Goal: Transaction & Acquisition: Purchase product/service

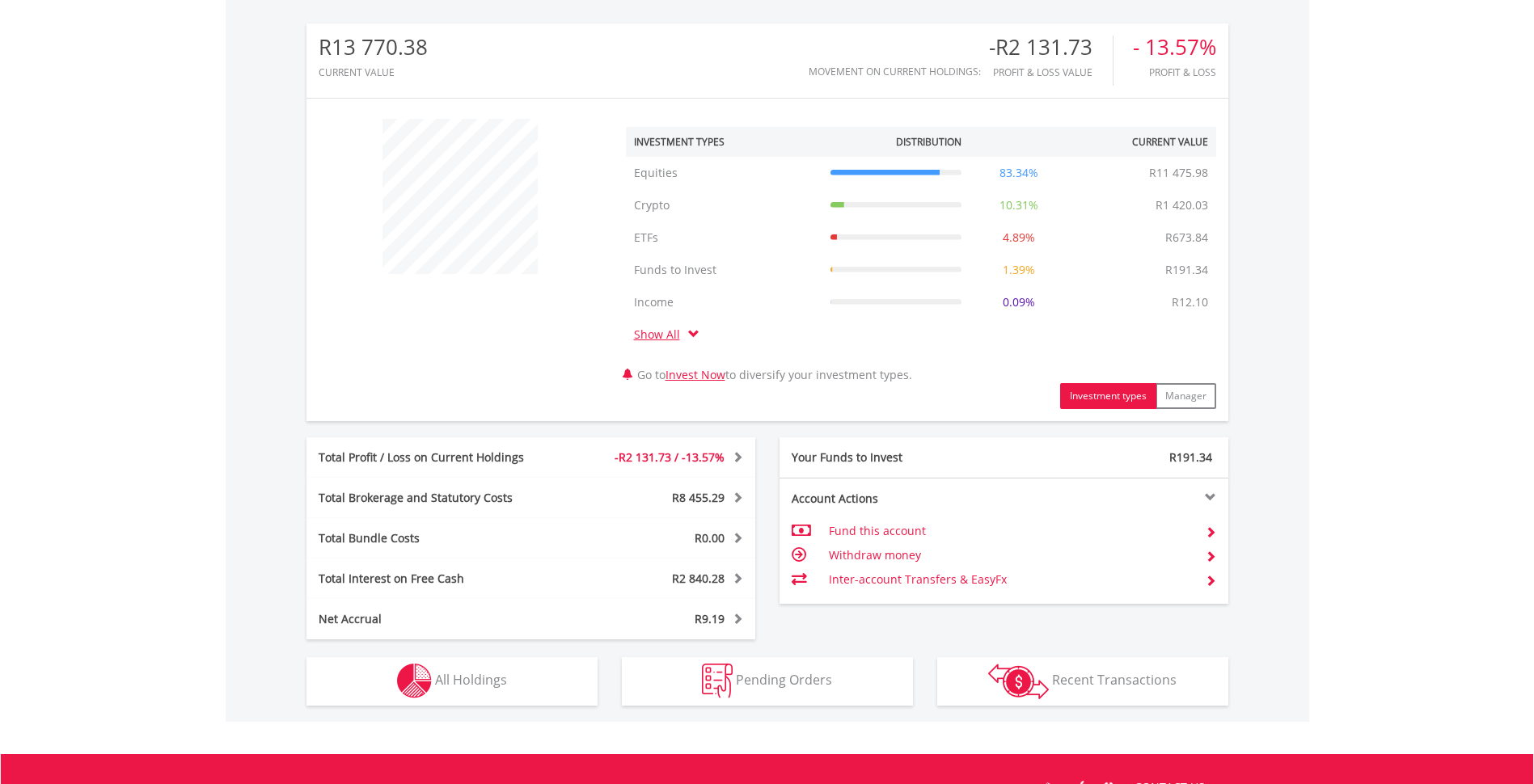
scroll to position [713, 0]
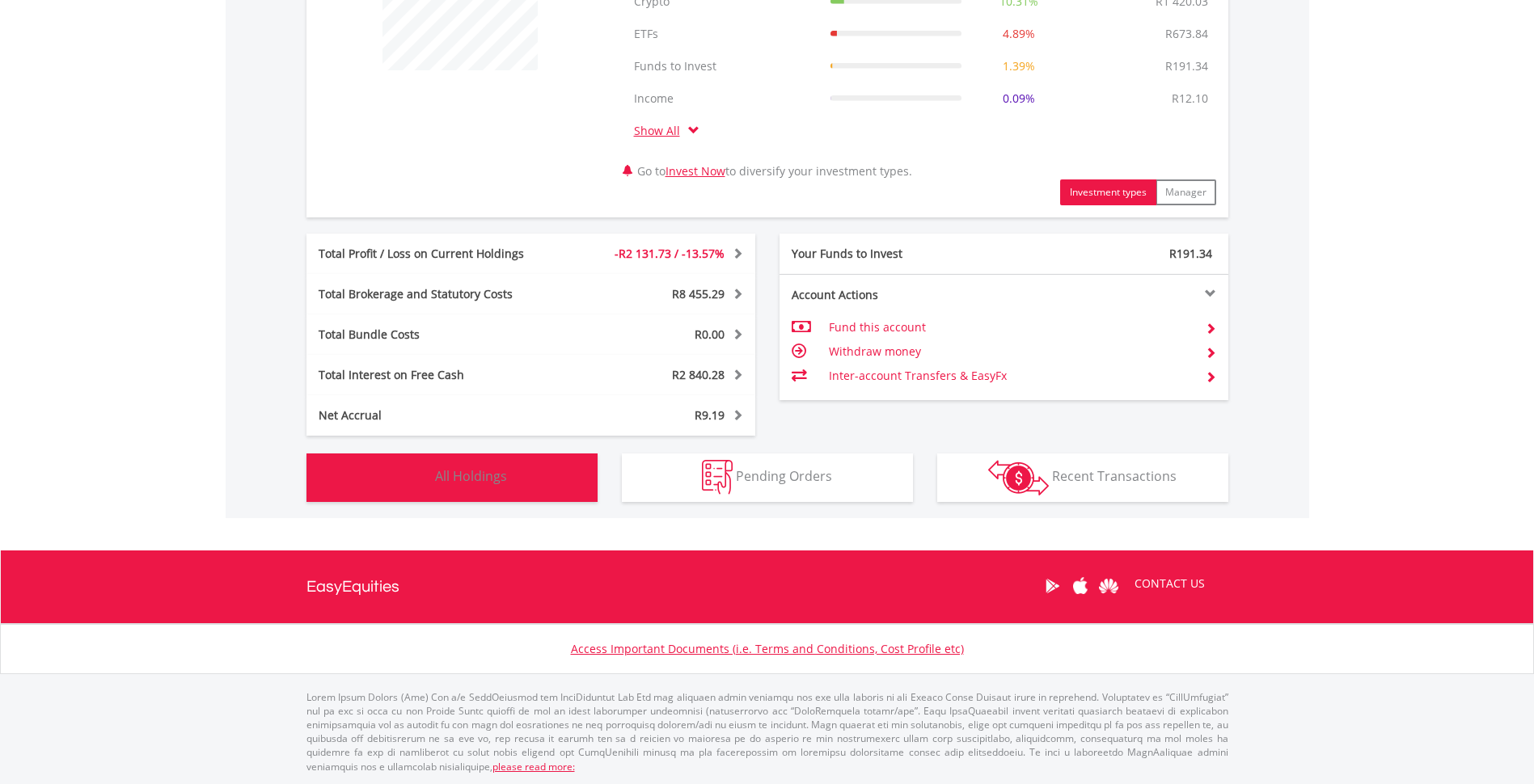
click at [523, 482] on button "Holdings All Holdings" at bounding box center [452, 477] width 291 height 48
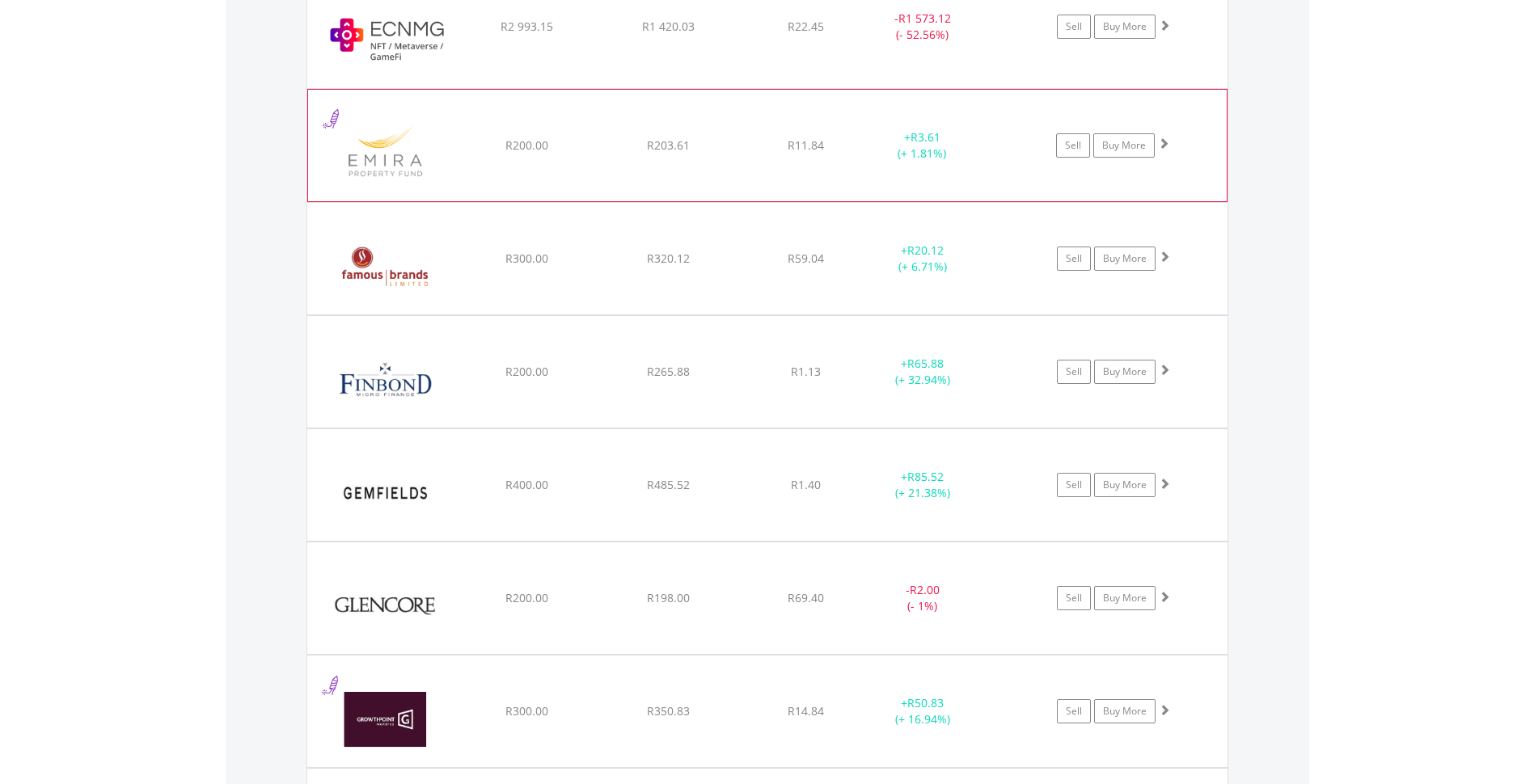
scroll to position [2557, 0]
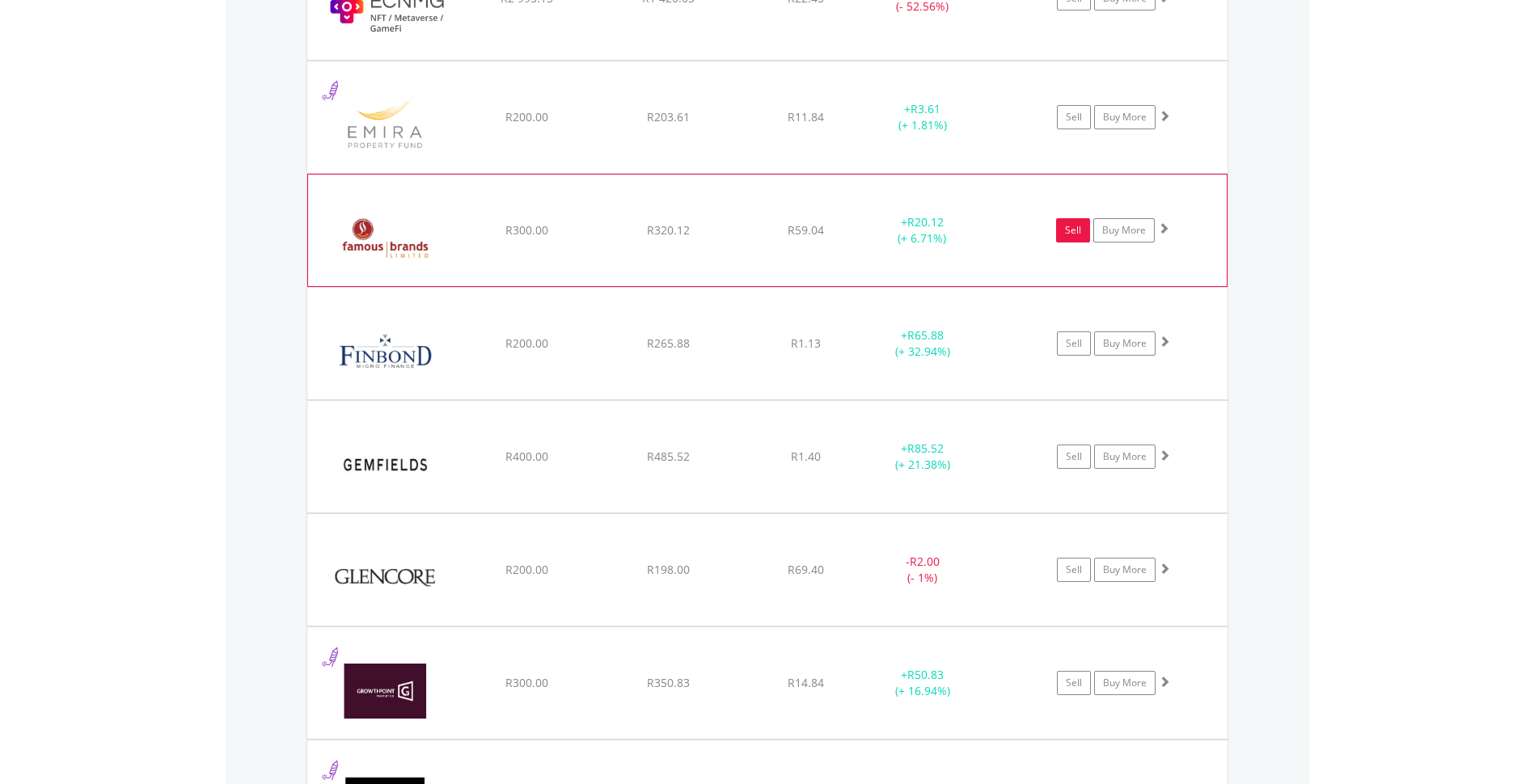
click at [1064, 230] on link "Sell" at bounding box center [1073, 231] width 34 height 25
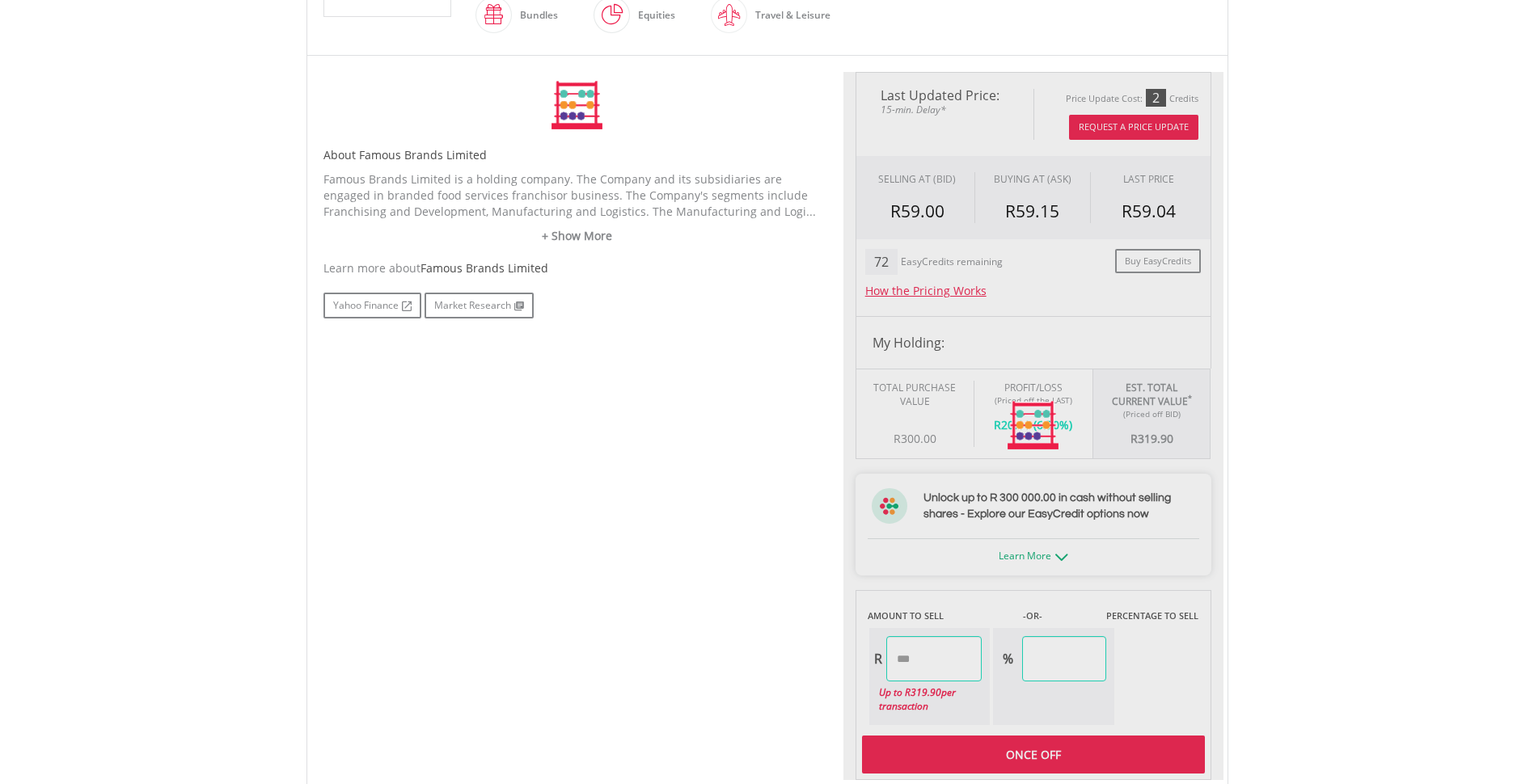
type input "******"
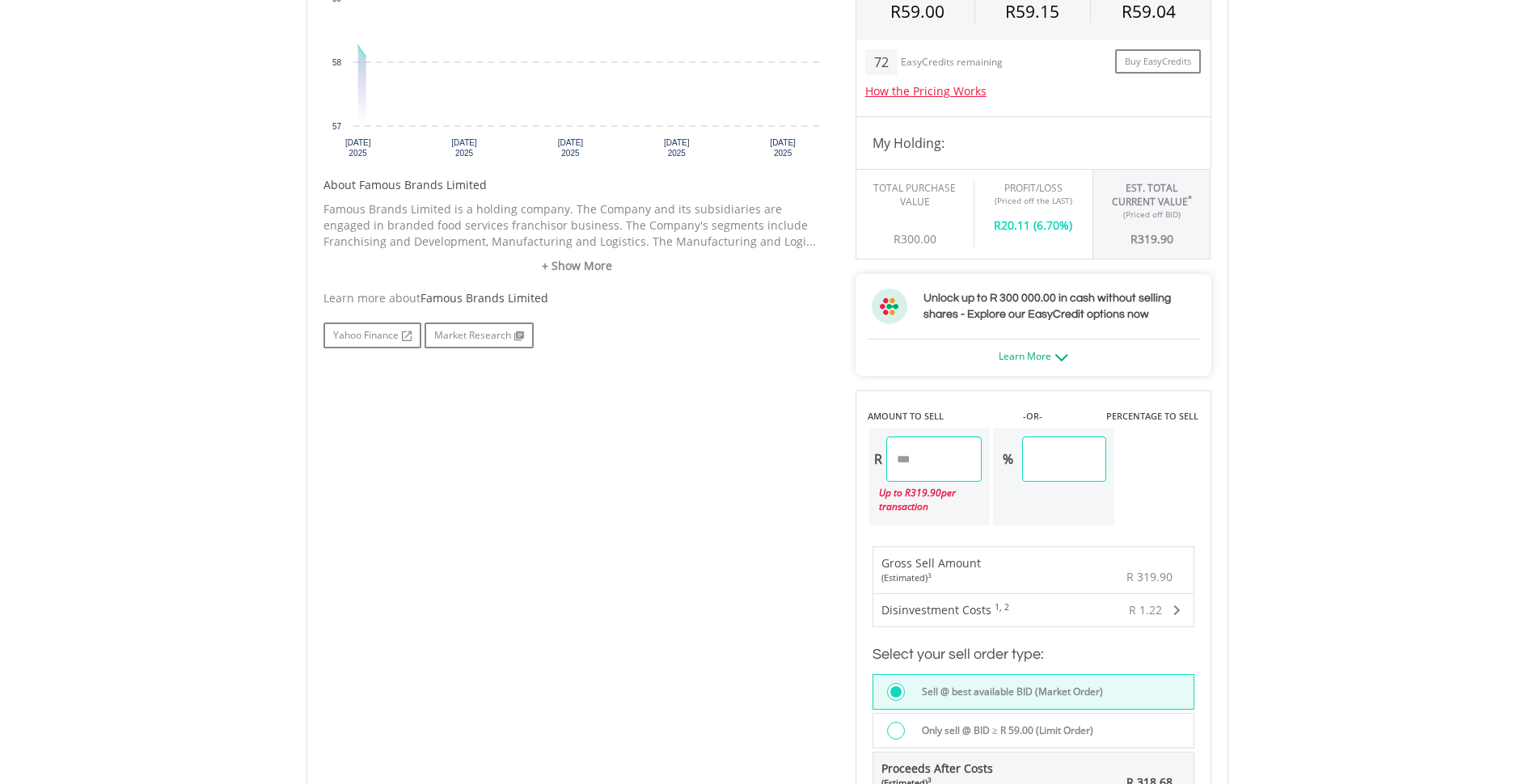
scroll to position [1119, 0]
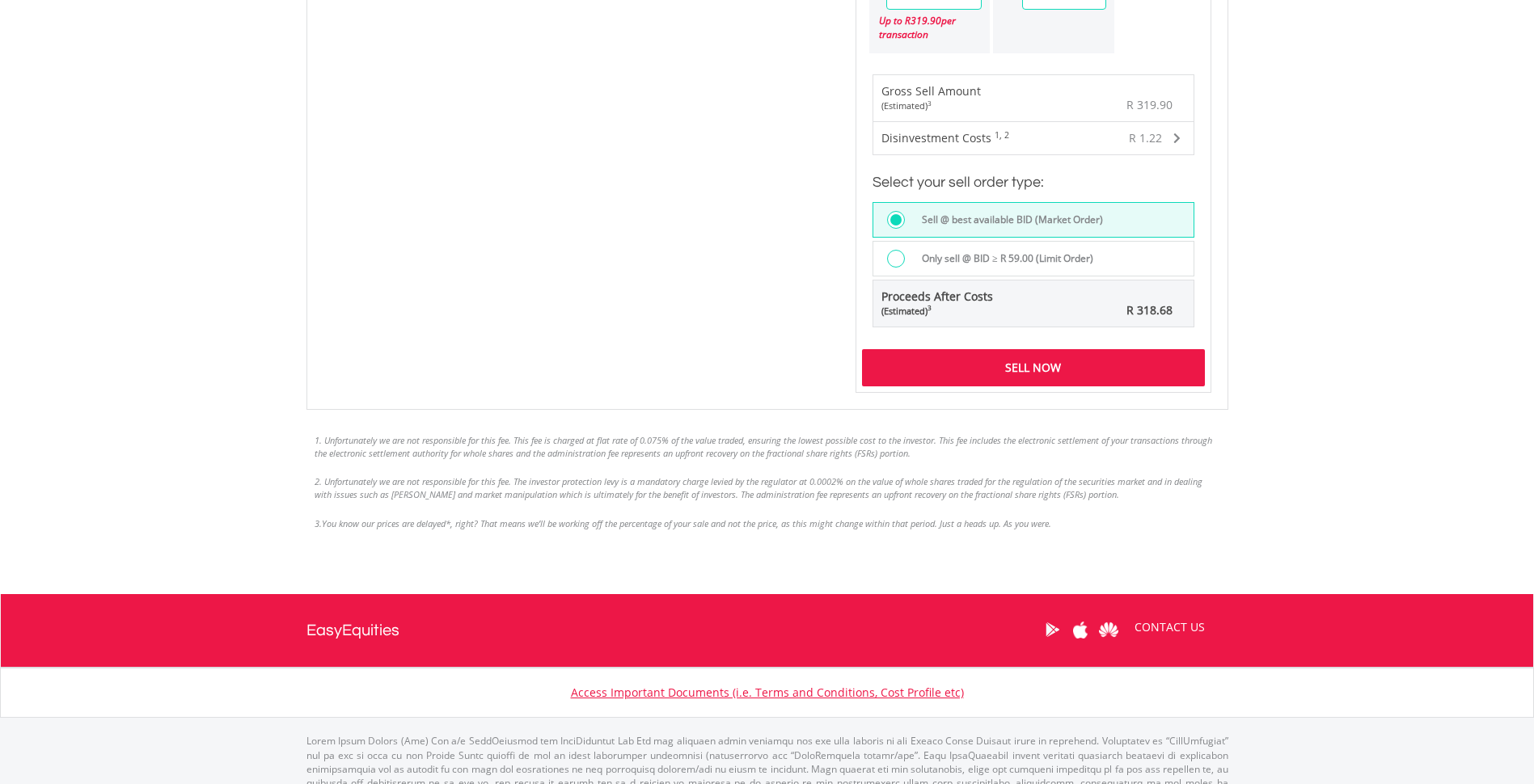
click at [1020, 372] on div "Sell Now" at bounding box center [1033, 367] width 343 height 37
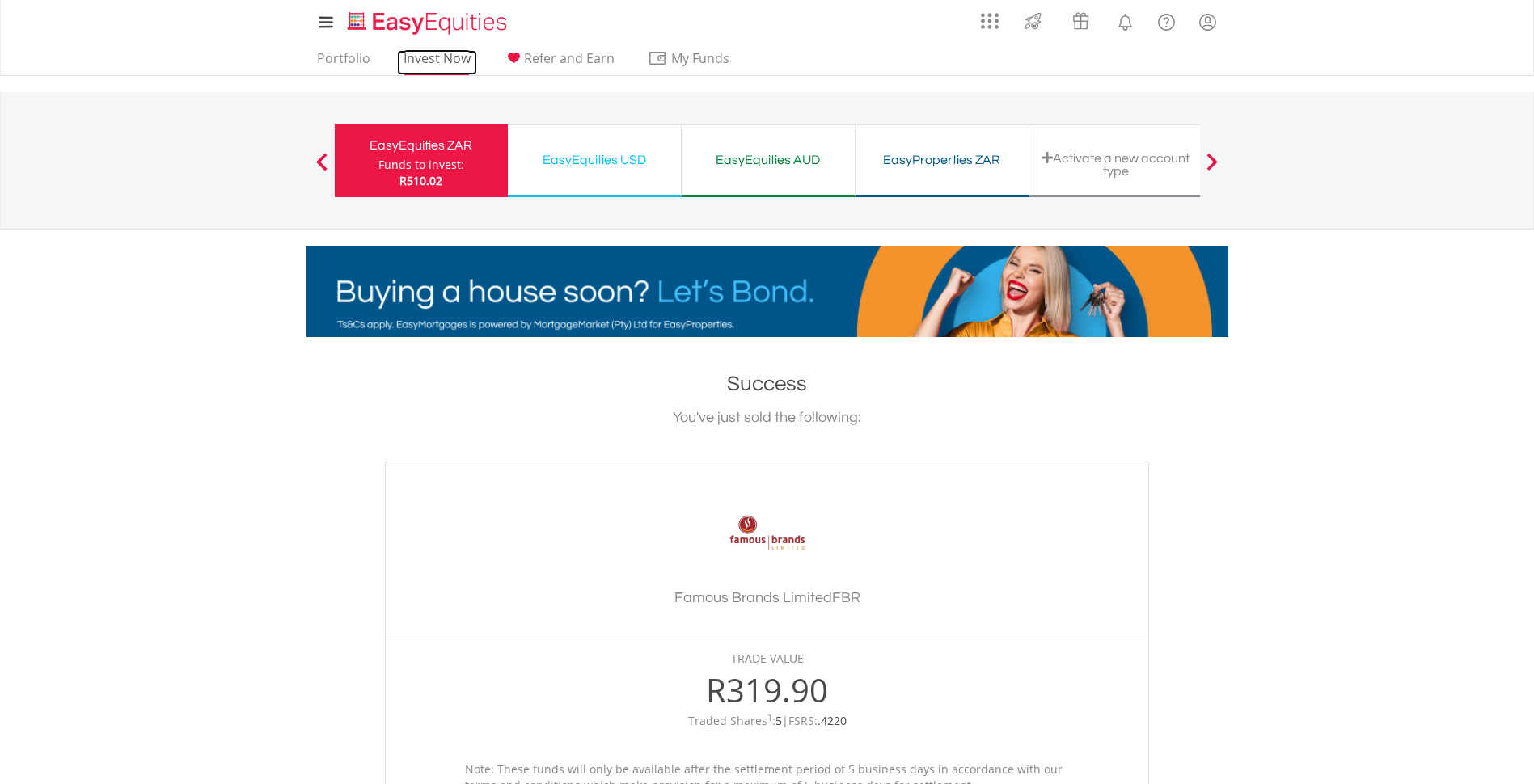
click at [443, 54] on link "Invest Now" at bounding box center [437, 62] width 80 height 25
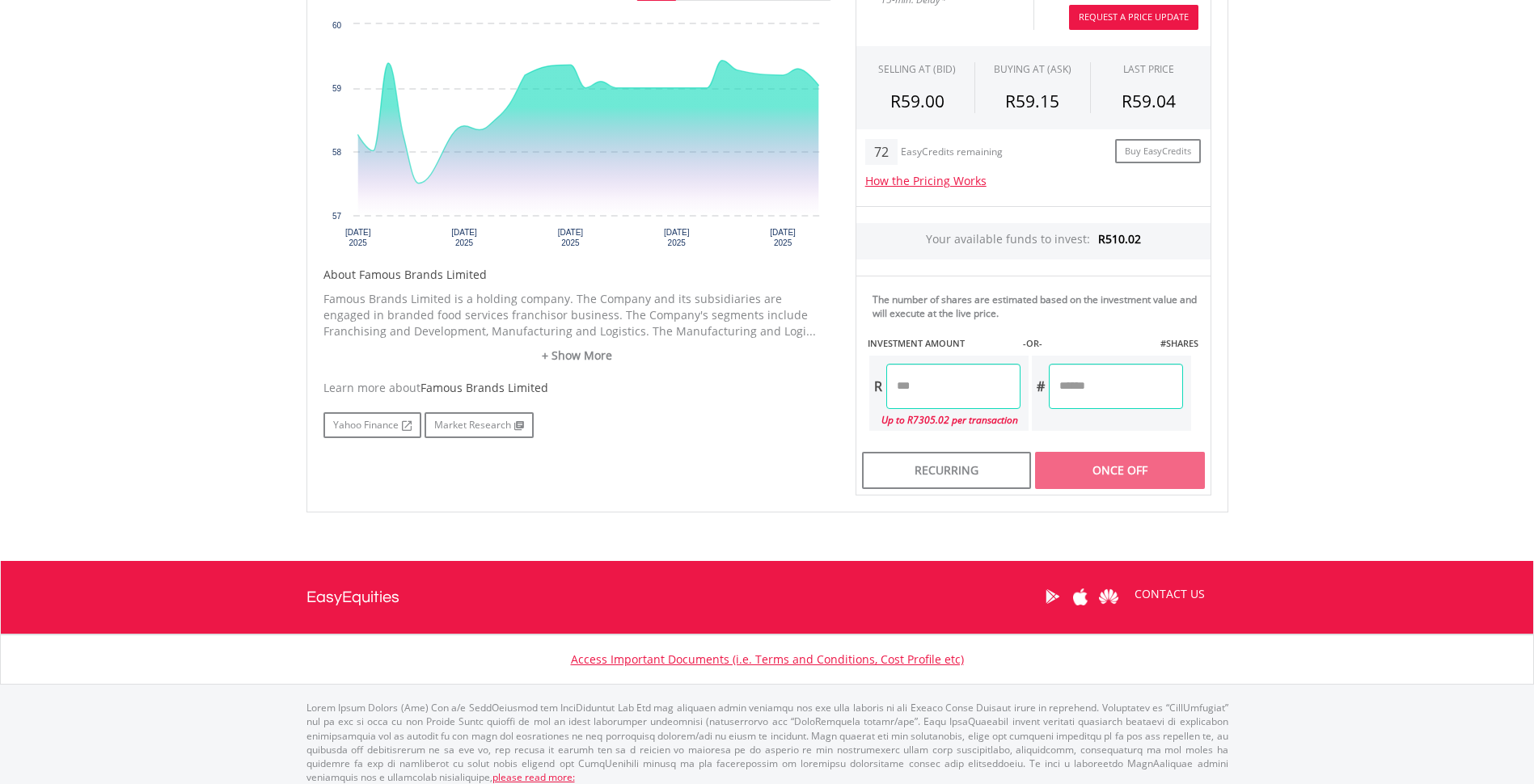
scroll to position [567, 0]
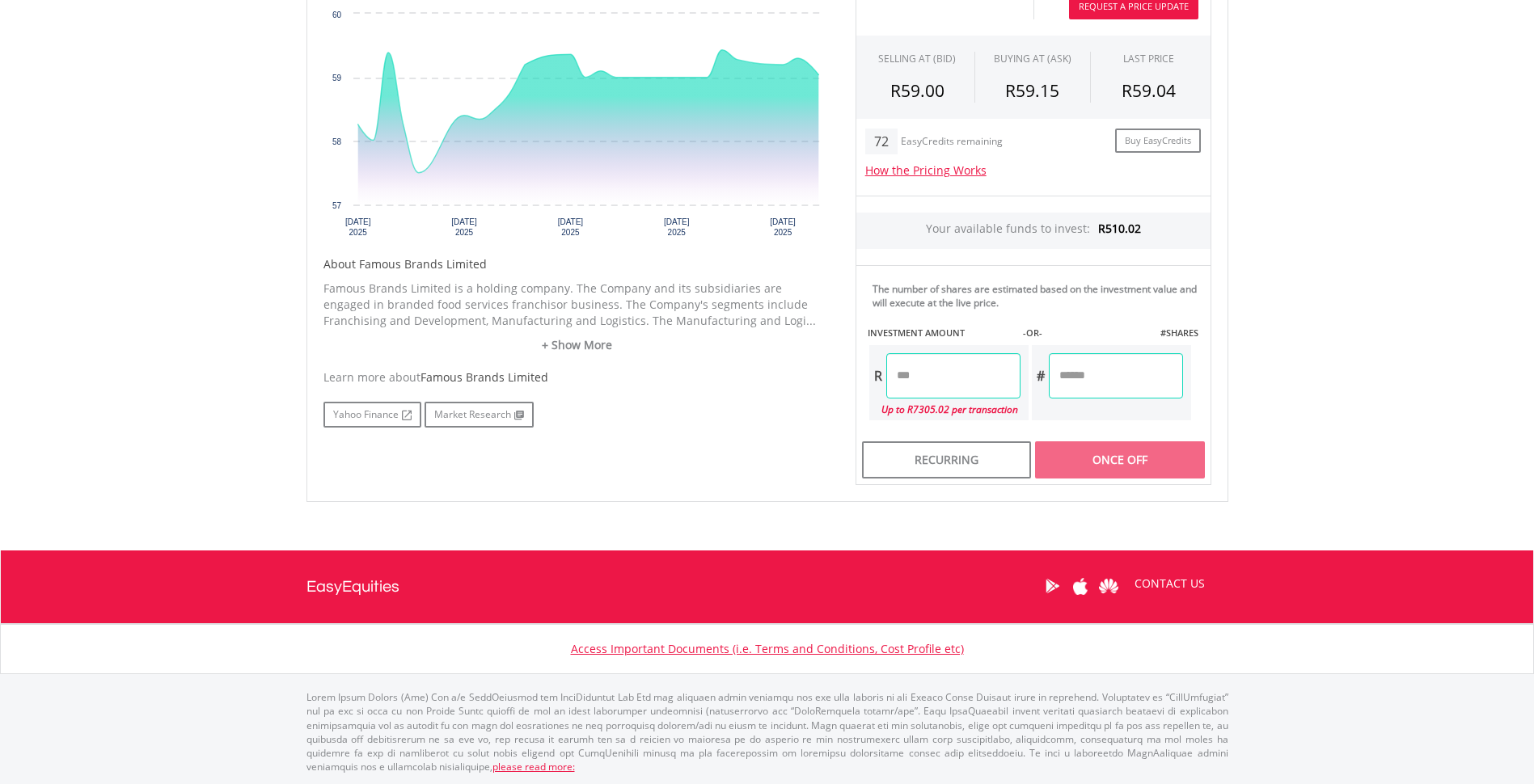
click at [944, 378] on input "number" at bounding box center [953, 375] width 134 height 45
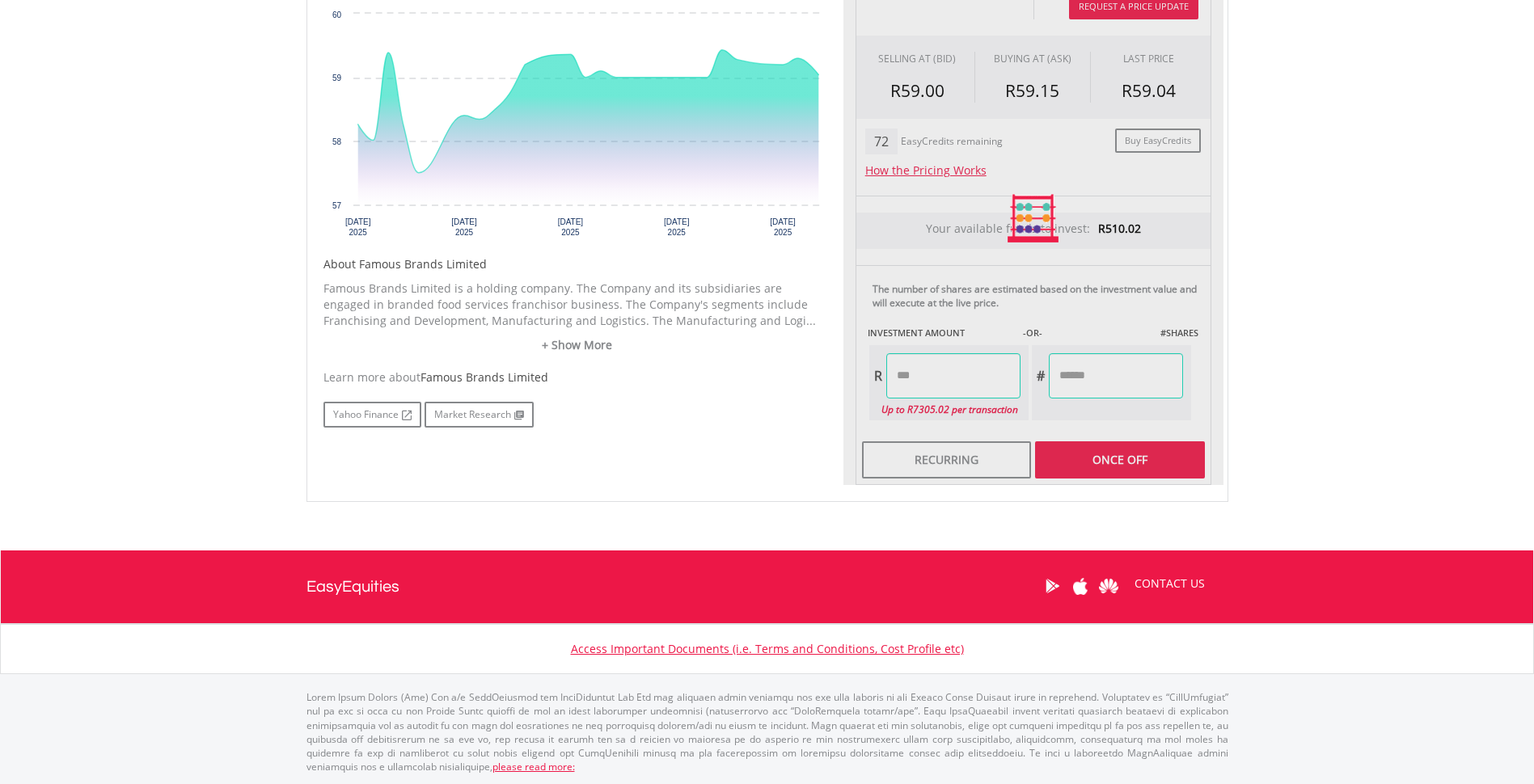
click at [1092, 358] on div "Last Updated Price: 15-min. Delay* Price Update Cost: 2 Credits Request A Price…" at bounding box center [1033, 218] width 380 height 534
type input "******"
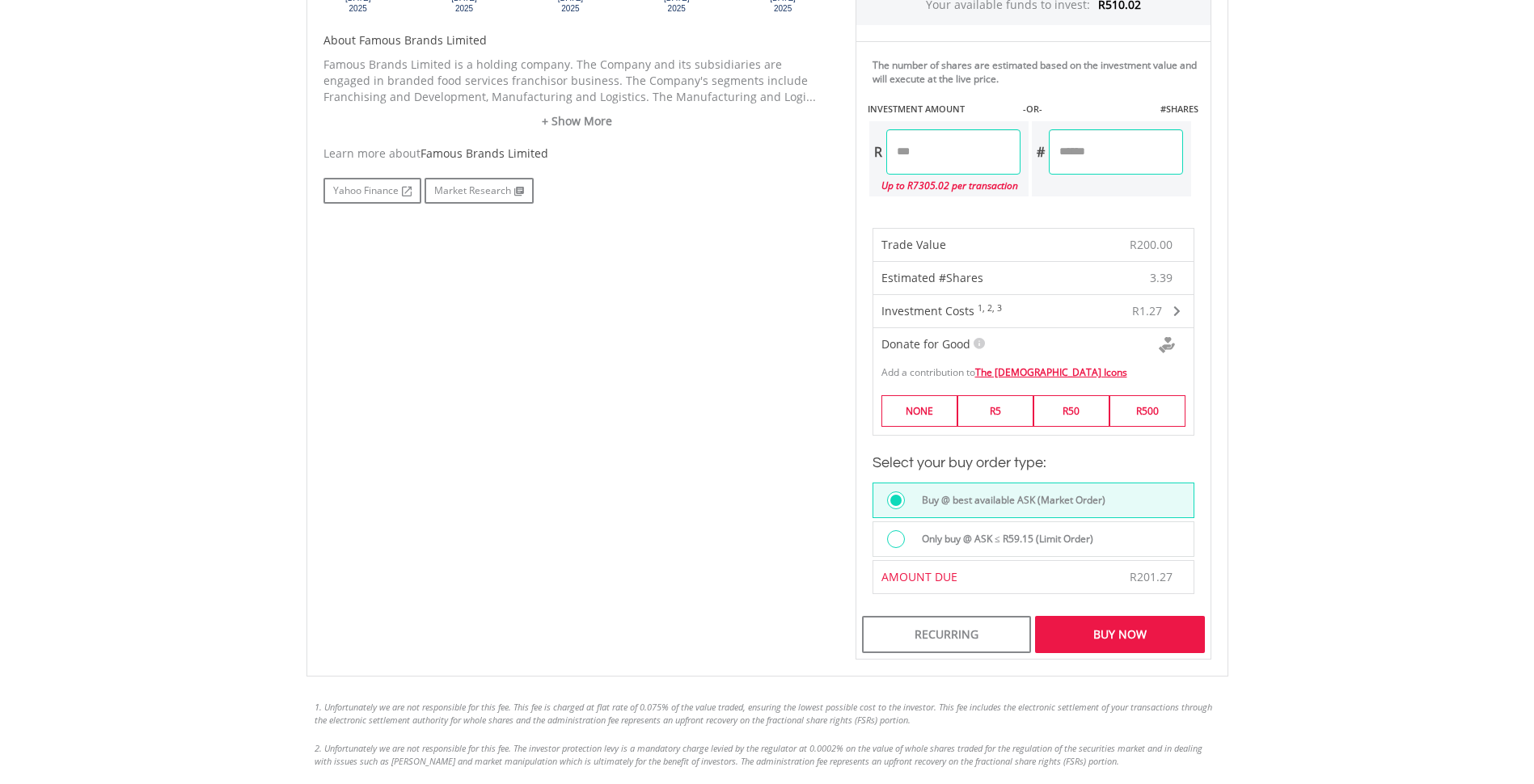
scroll to position [810, 0]
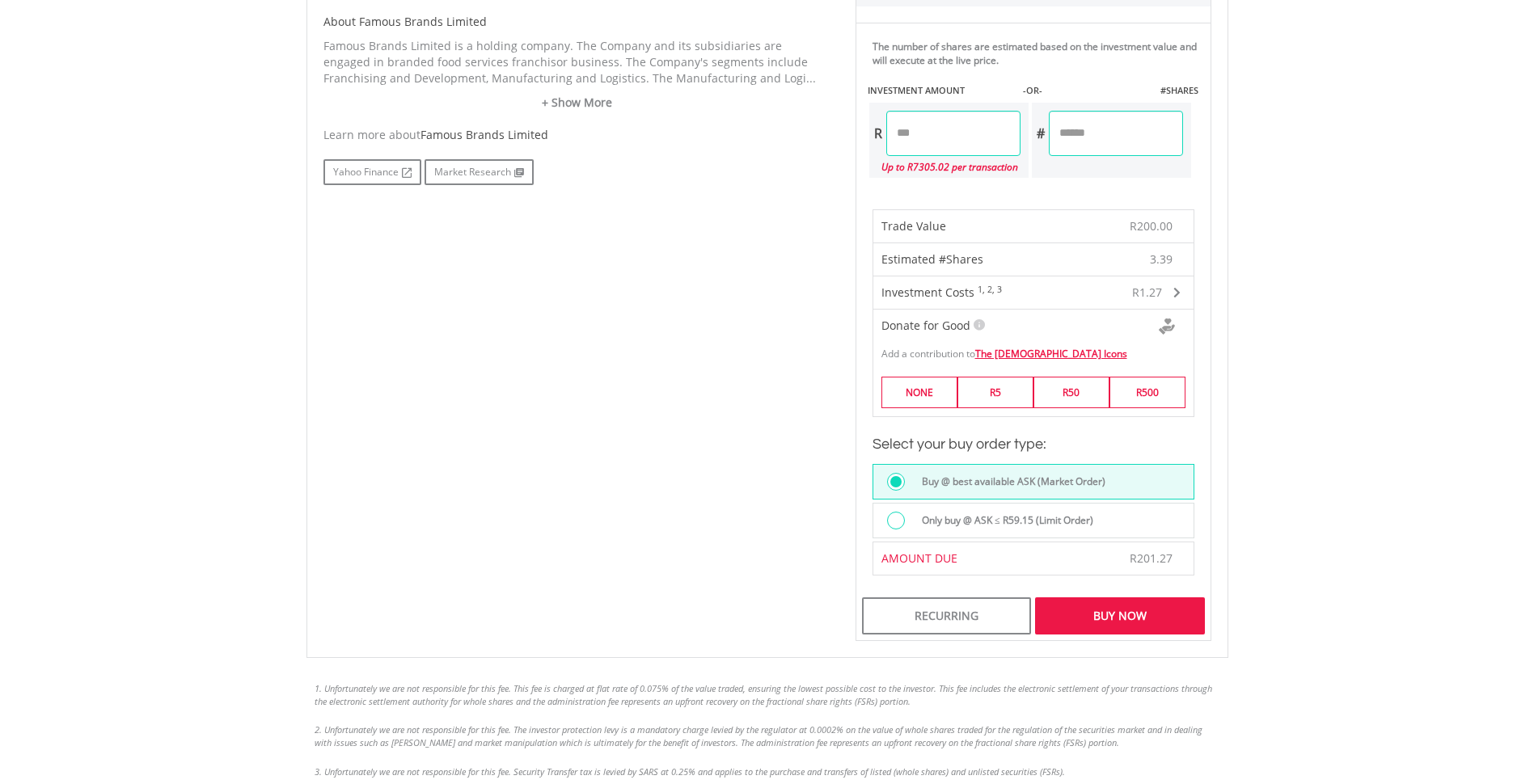
click at [1128, 615] on div "Buy Now" at bounding box center [1119, 616] width 169 height 37
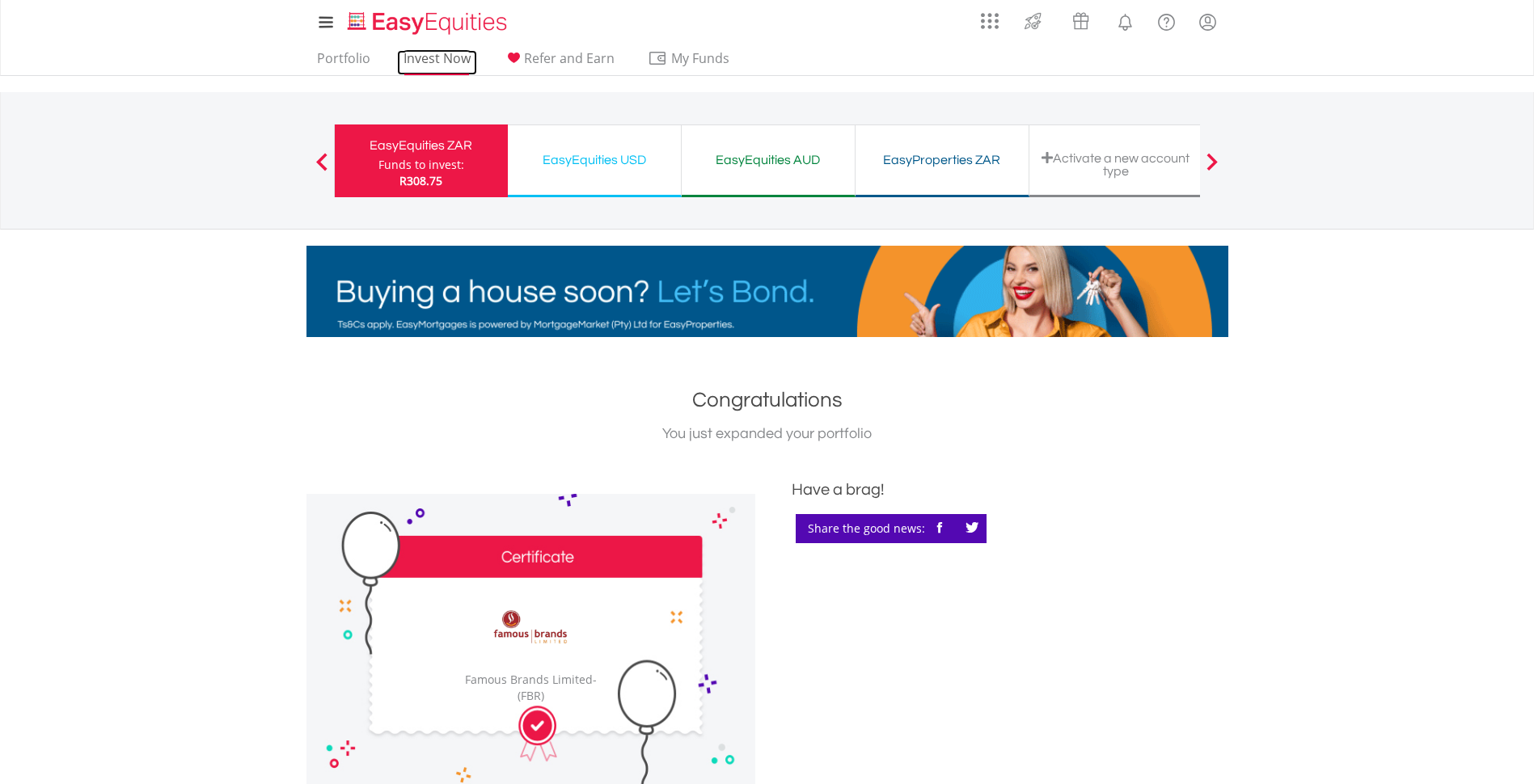
click at [432, 59] on link "Invest Now" at bounding box center [437, 62] width 80 height 25
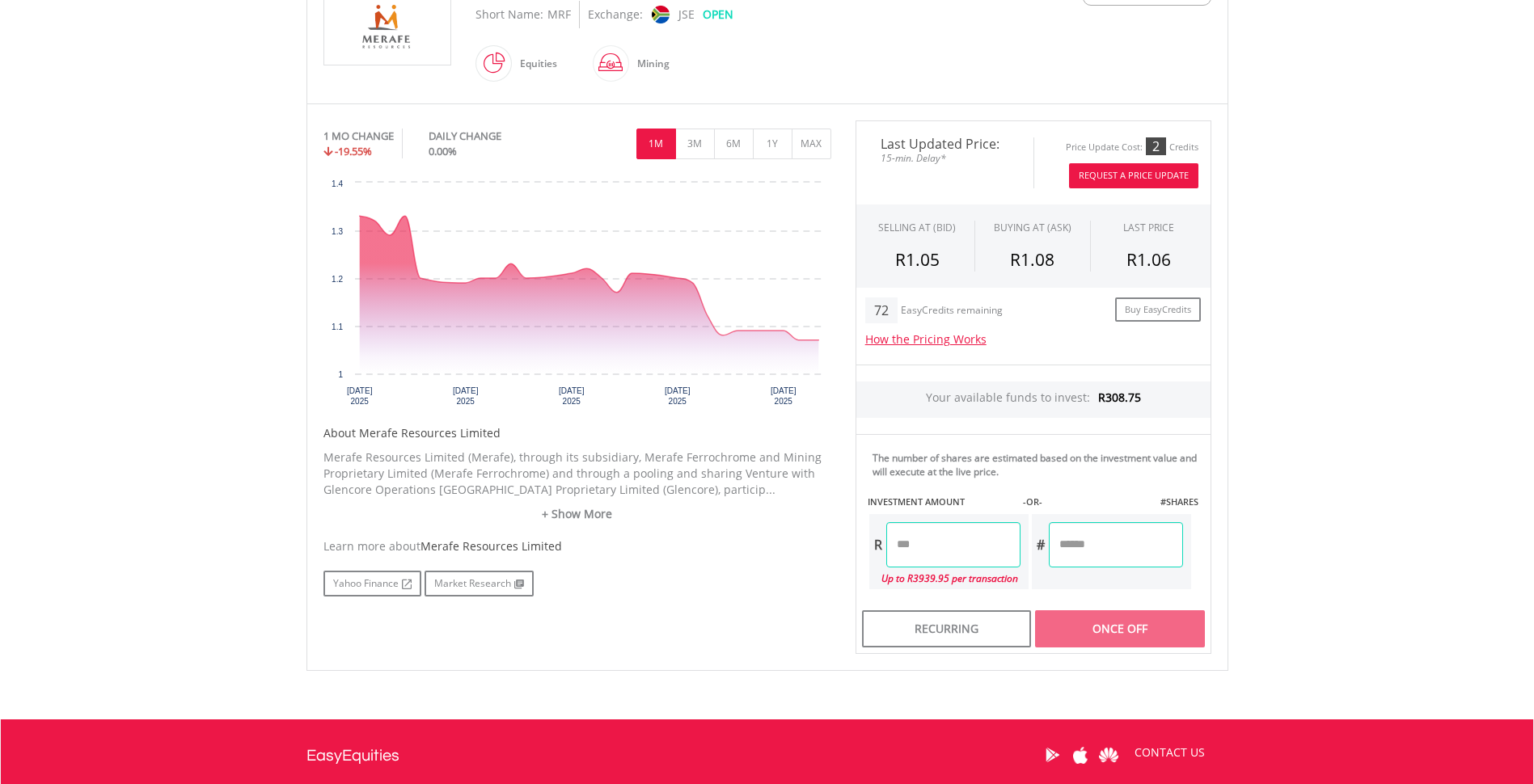
scroll to position [404, 0]
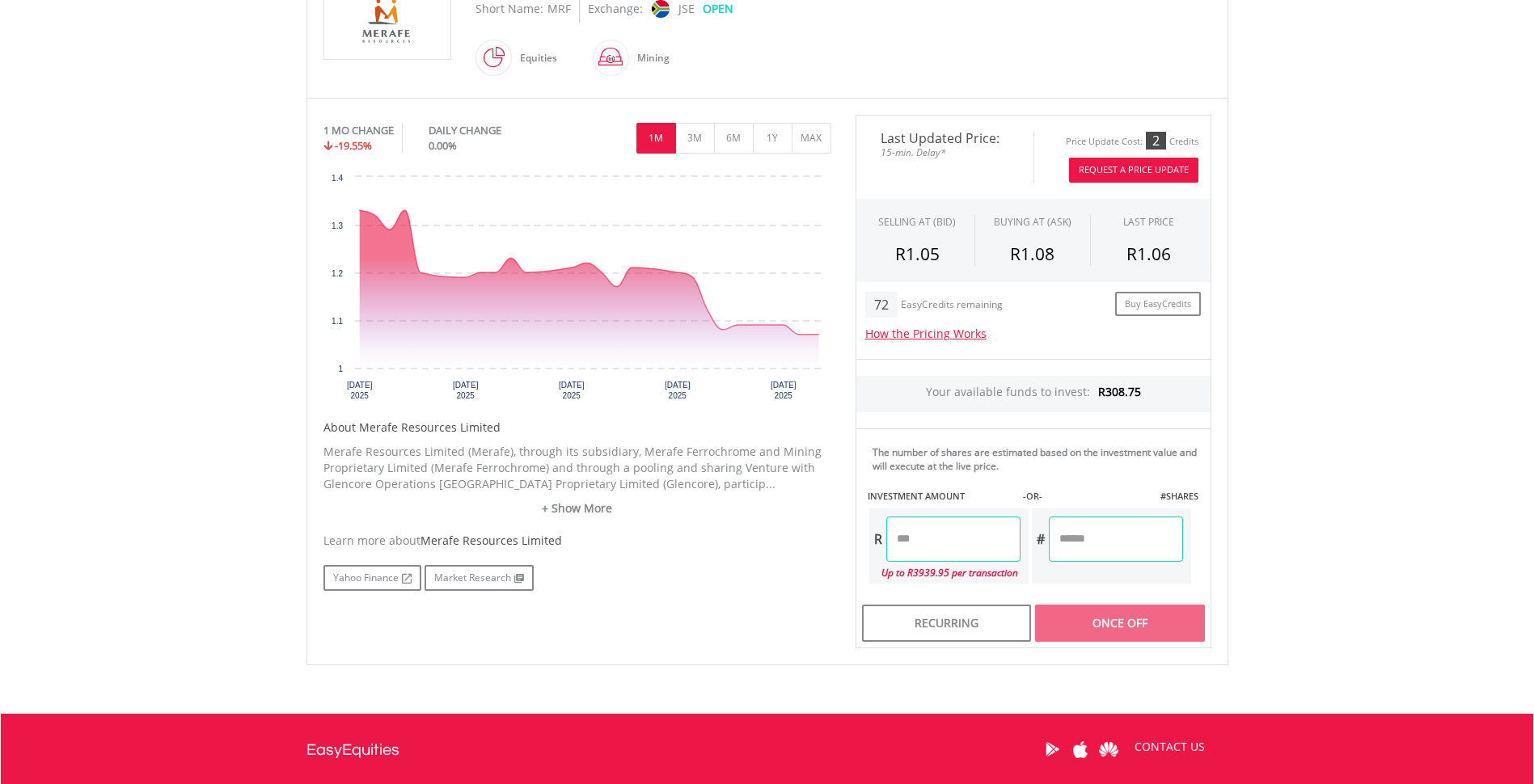
click at [920, 540] on input "number" at bounding box center [953, 539] width 134 height 45
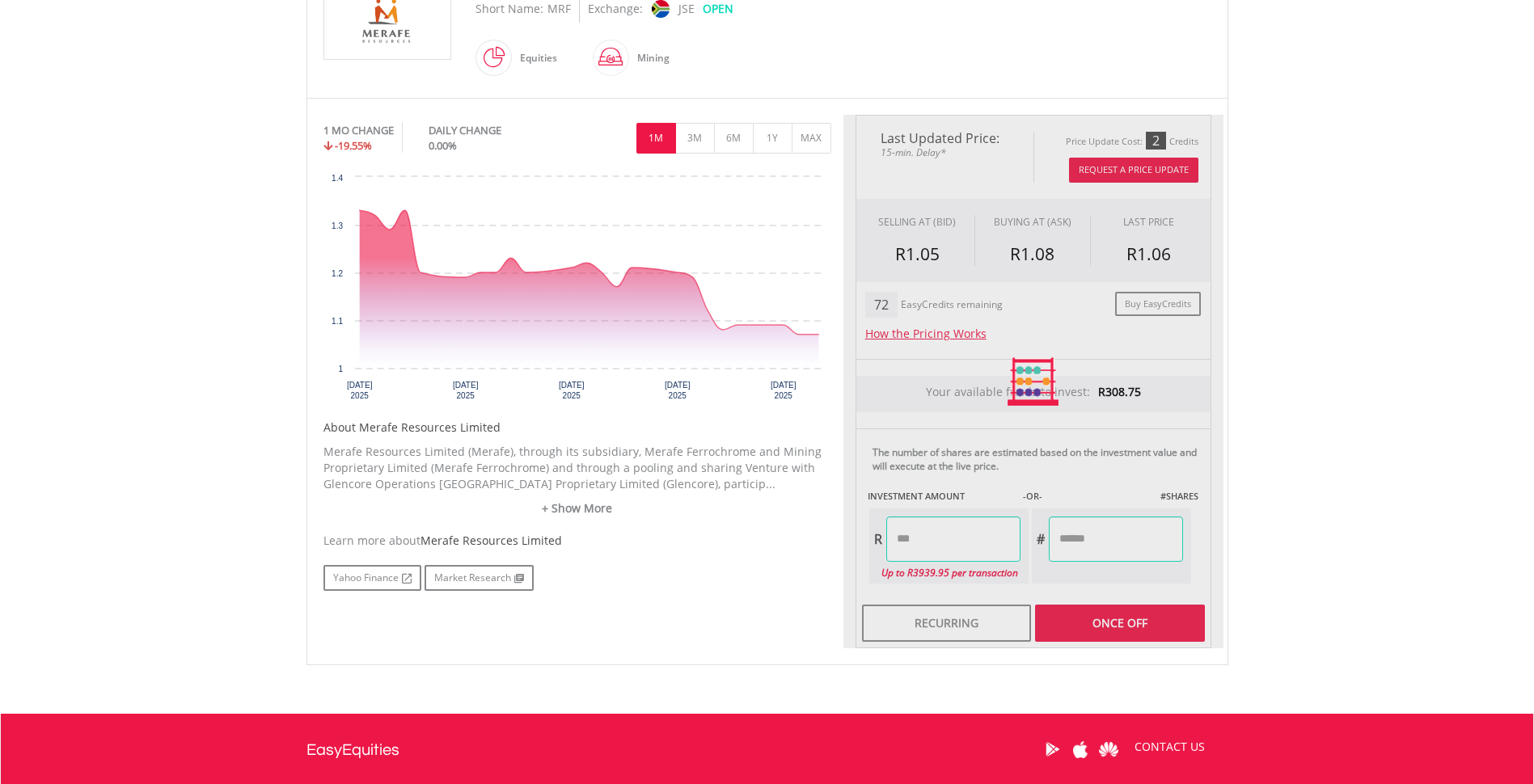
type input "******"
type input "********"
click at [1083, 546] on div "Last Updated Price: 15-min. Delay* Price Update Cost: 2 Credits Request A Price…" at bounding box center [1033, 381] width 380 height 534
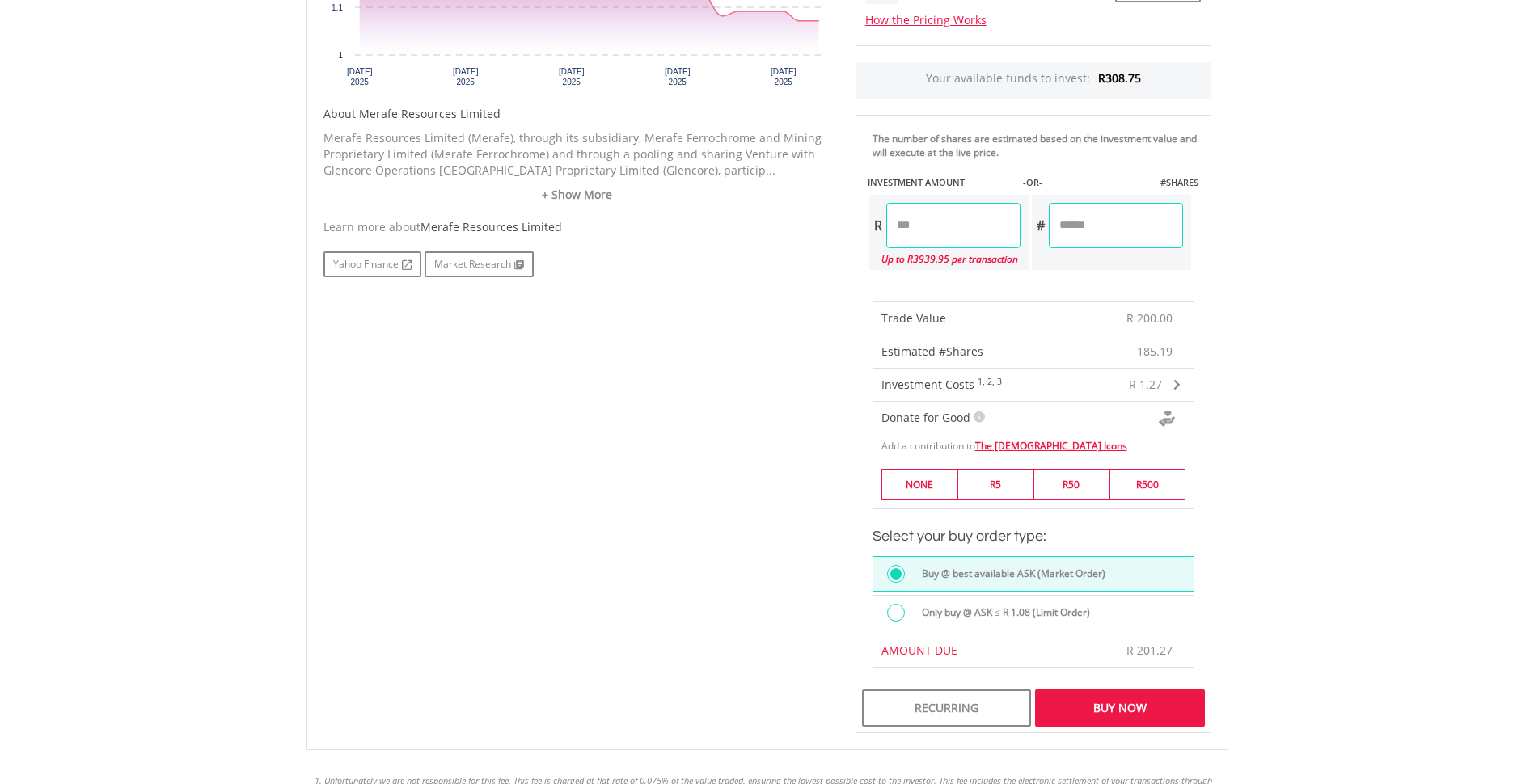
scroll to position [728, 0]
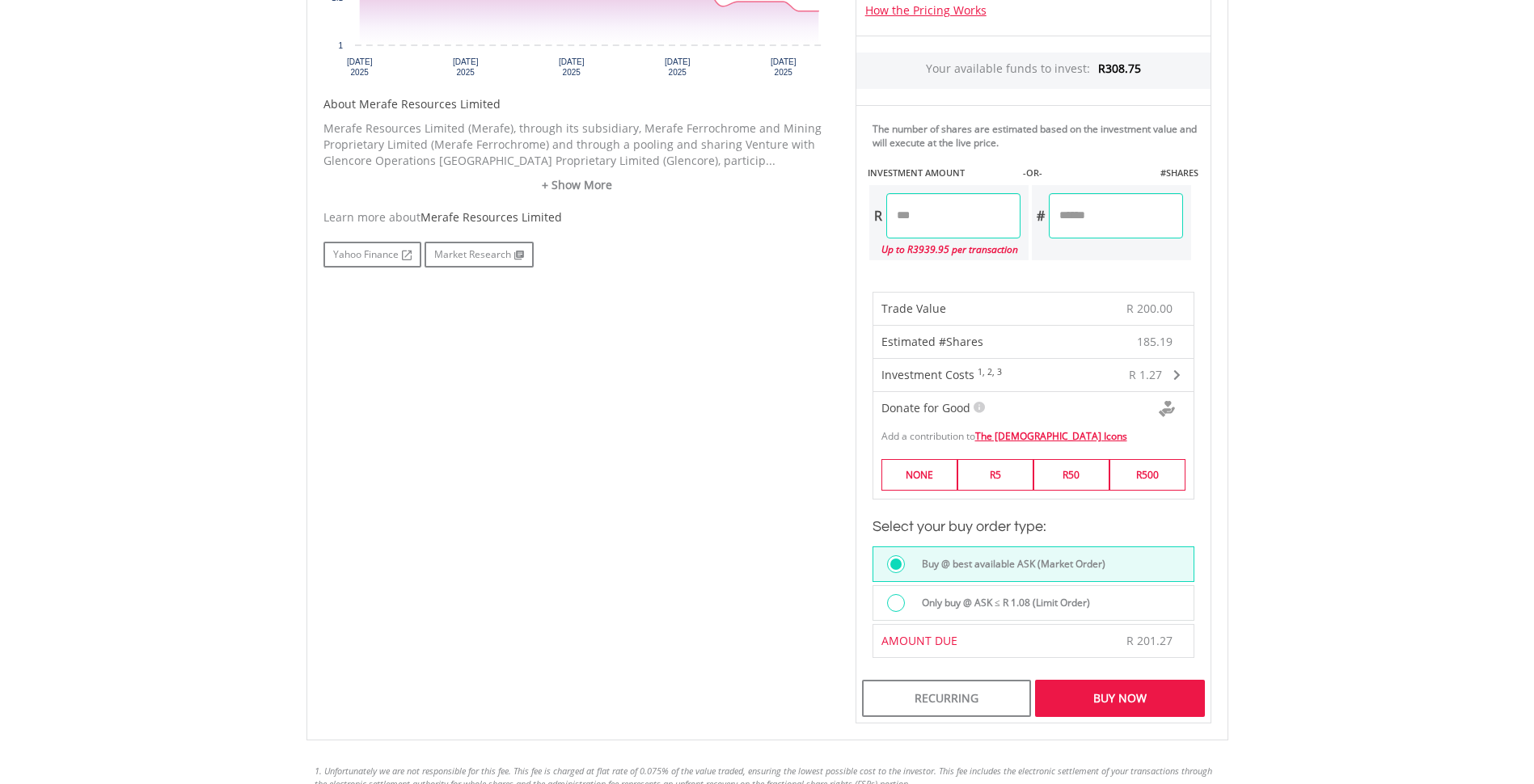
click at [1112, 706] on div "Buy Now" at bounding box center [1119, 698] width 169 height 37
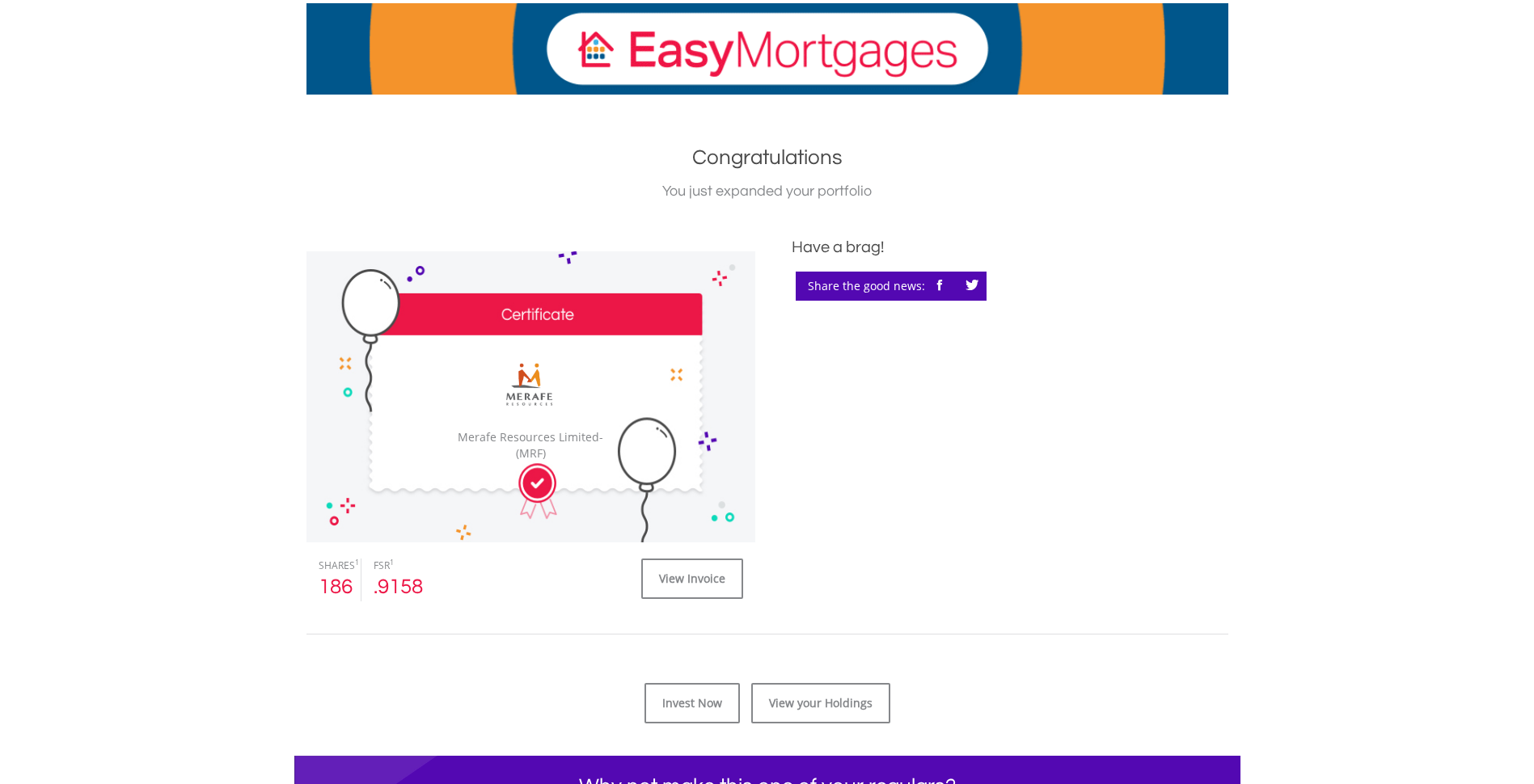
scroll to position [324, 0]
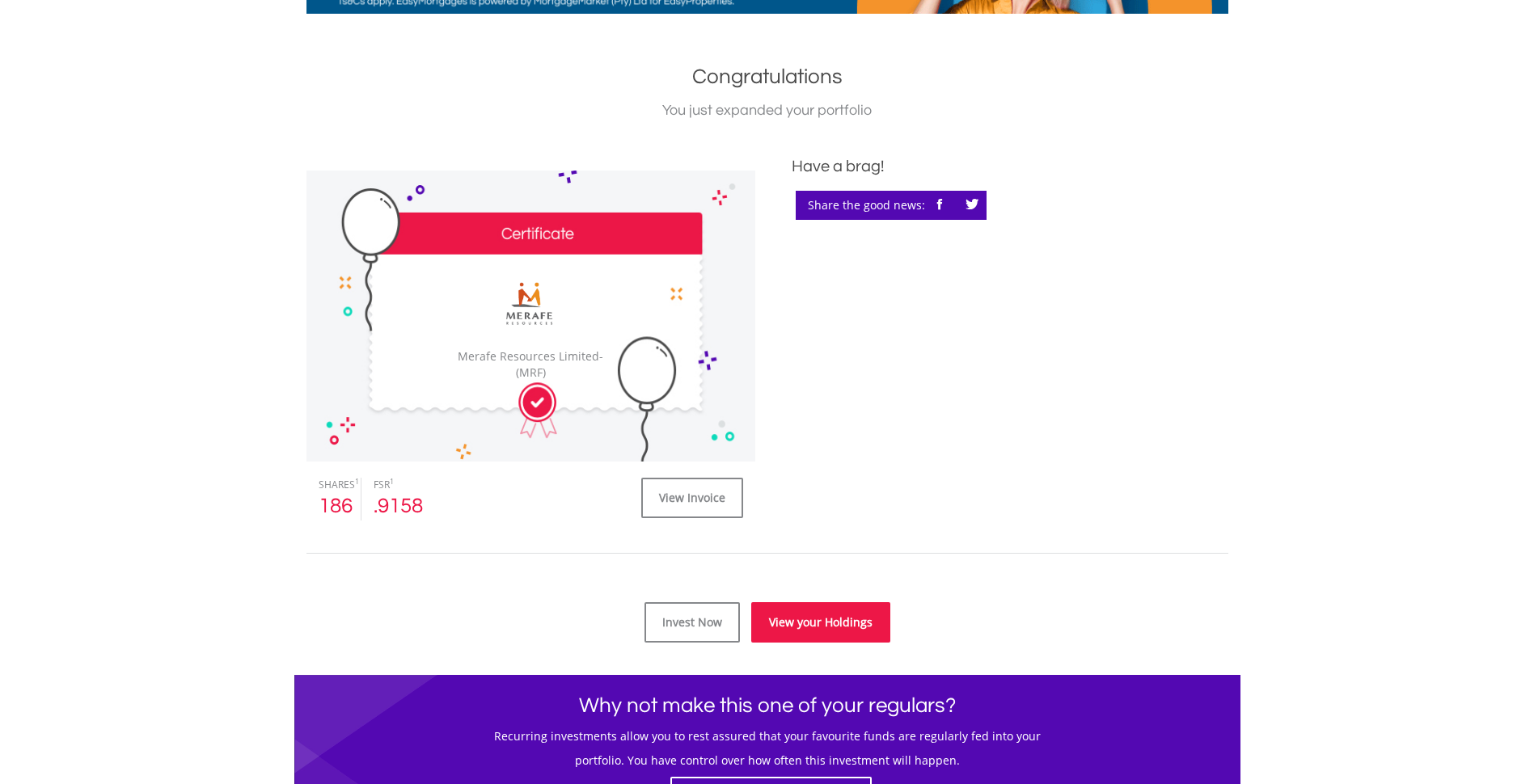
click at [819, 626] on link "View your Holdings" at bounding box center [821, 622] width 139 height 40
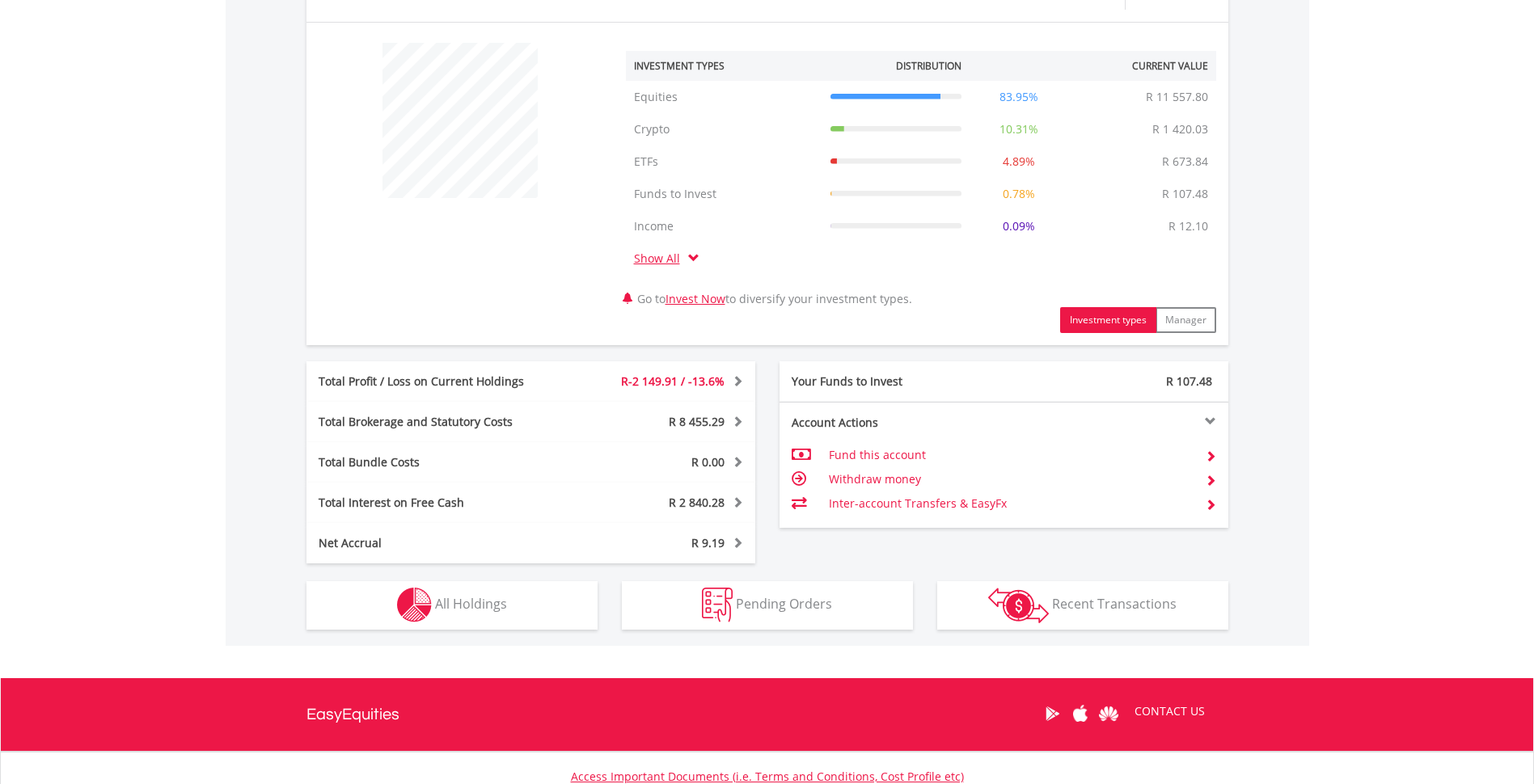
scroll to position [713, 0]
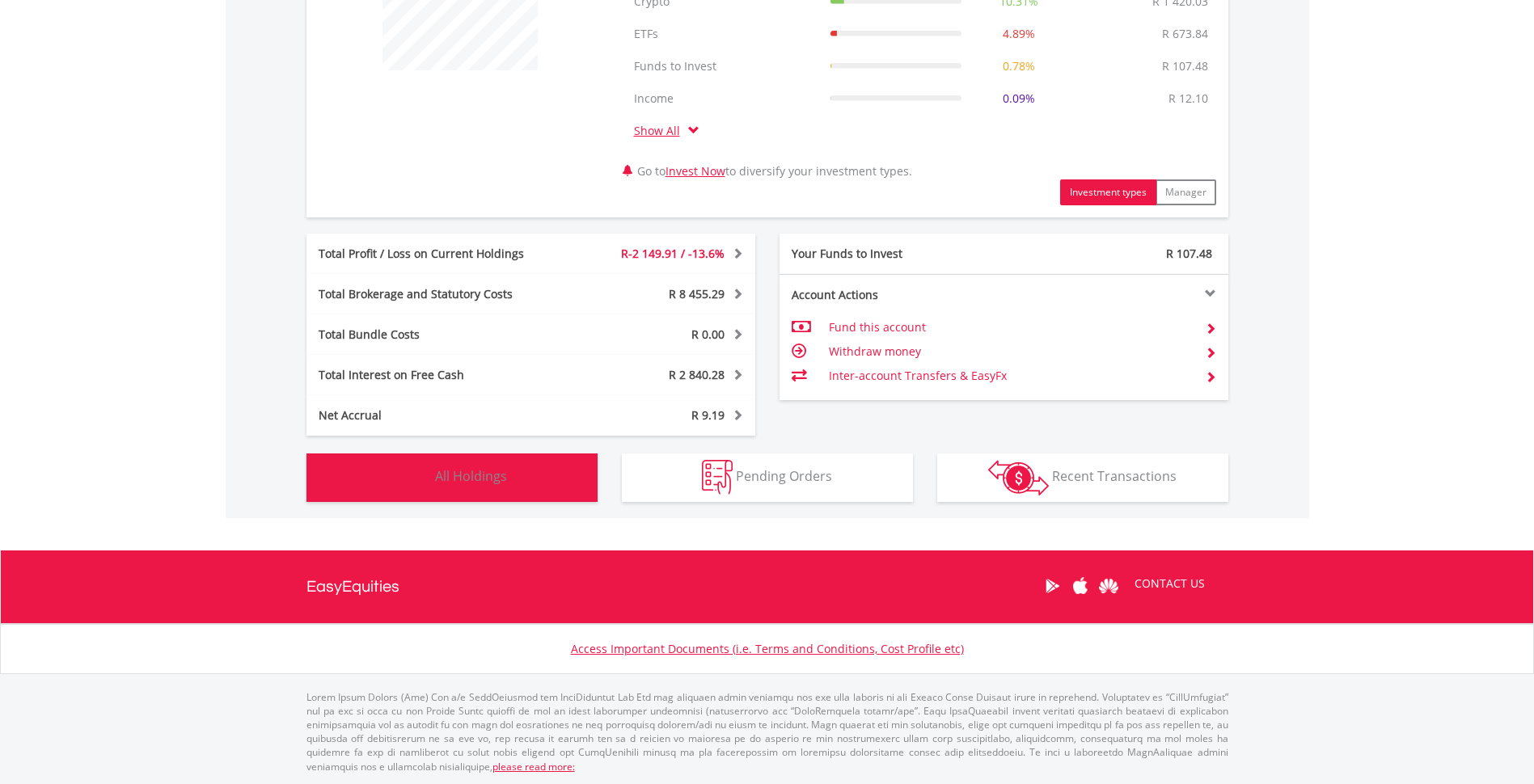
click at [533, 478] on button "Holdings All Holdings" at bounding box center [452, 477] width 291 height 48
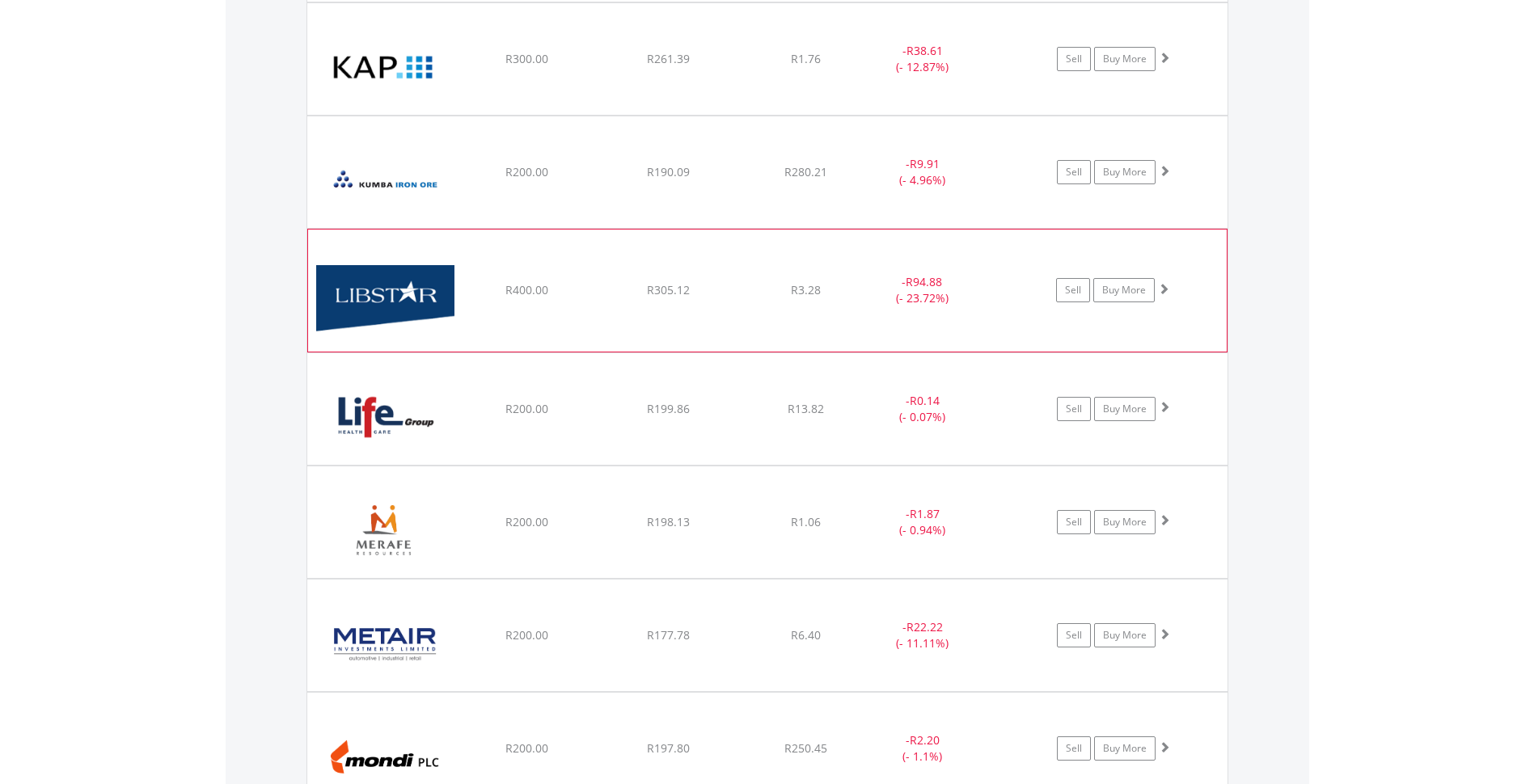
scroll to position [3680, 0]
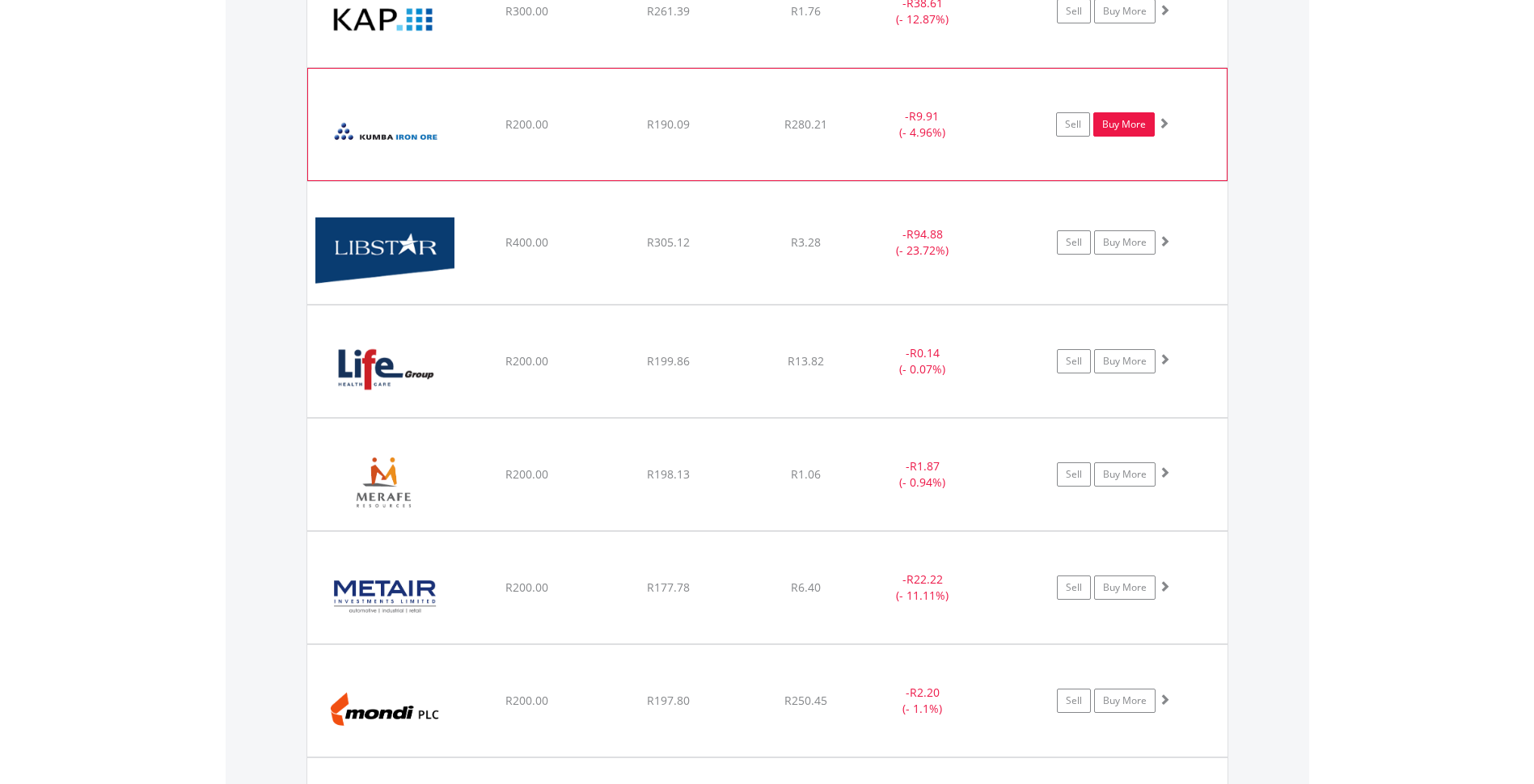
click at [1131, 130] on link "Buy More" at bounding box center [1124, 124] width 61 height 25
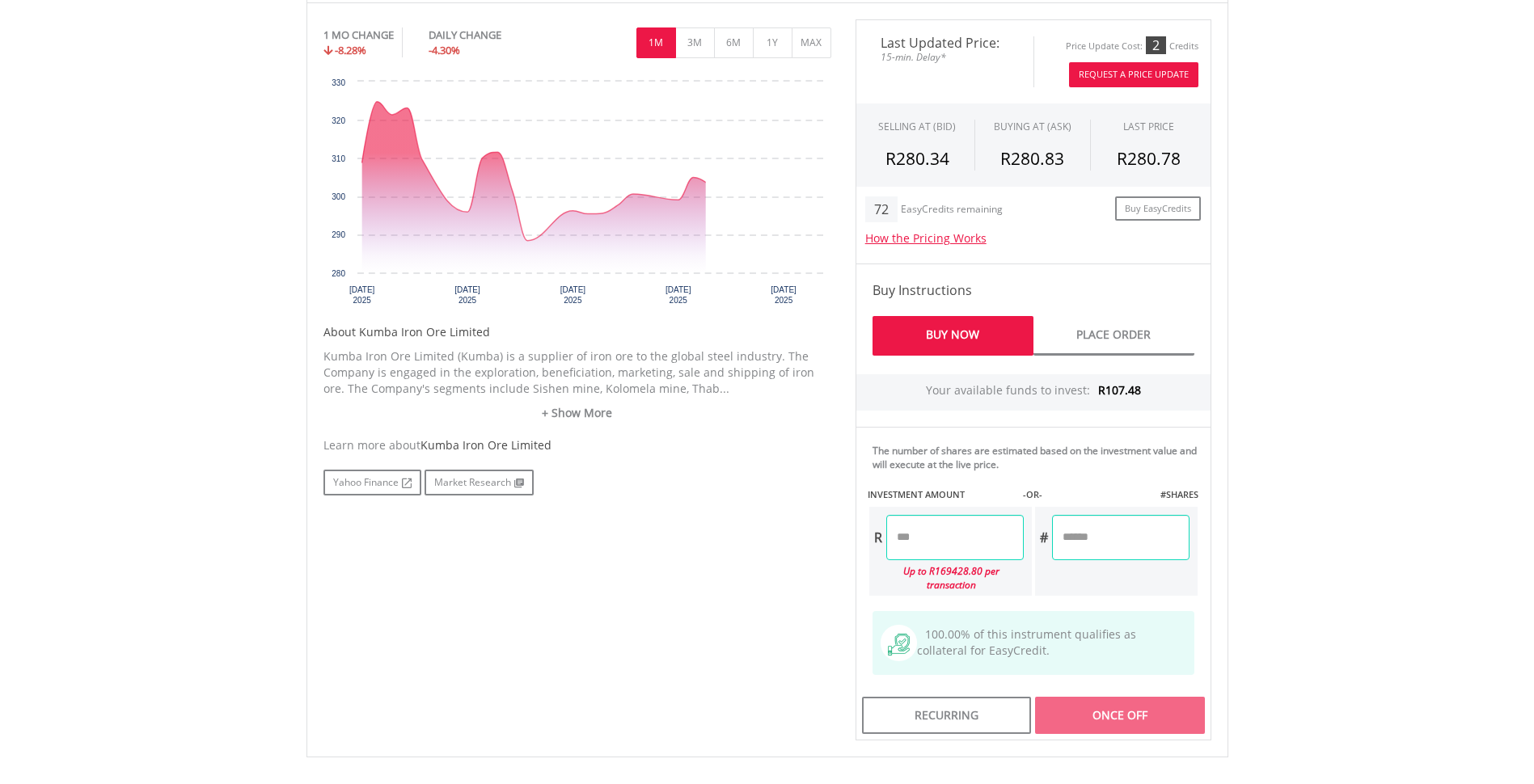
scroll to position [647, 0]
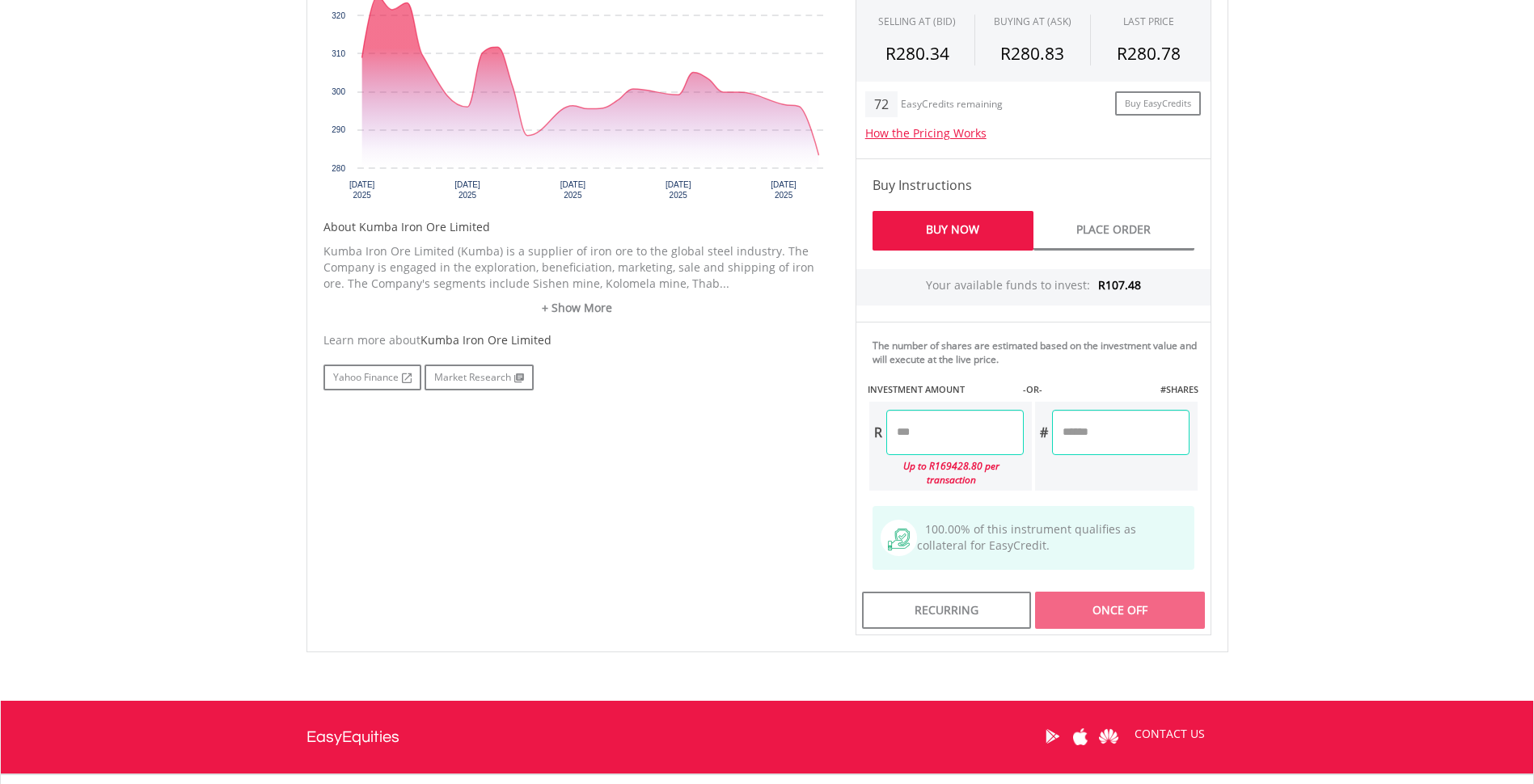
click at [928, 439] on input "number" at bounding box center [955, 432] width 137 height 45
click at [1126, 434] on div "Last Updated Price: 15-min. Delay* Price Update Cost: 2 Credits Request A Price…" at bounding box center [1033, 275] width 380 height 721
type input "******"
type input "*****"
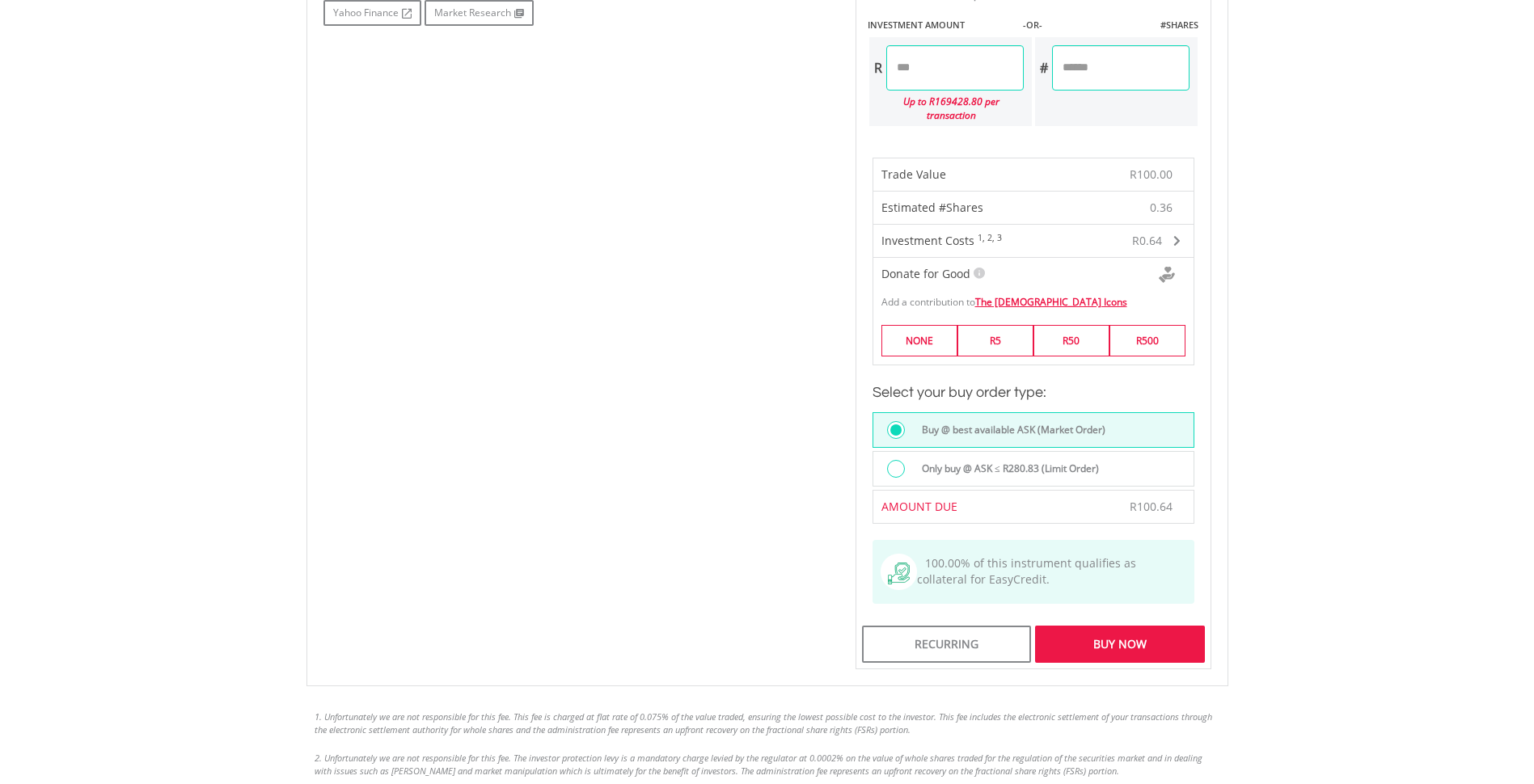
scroll to position [1051, 0]
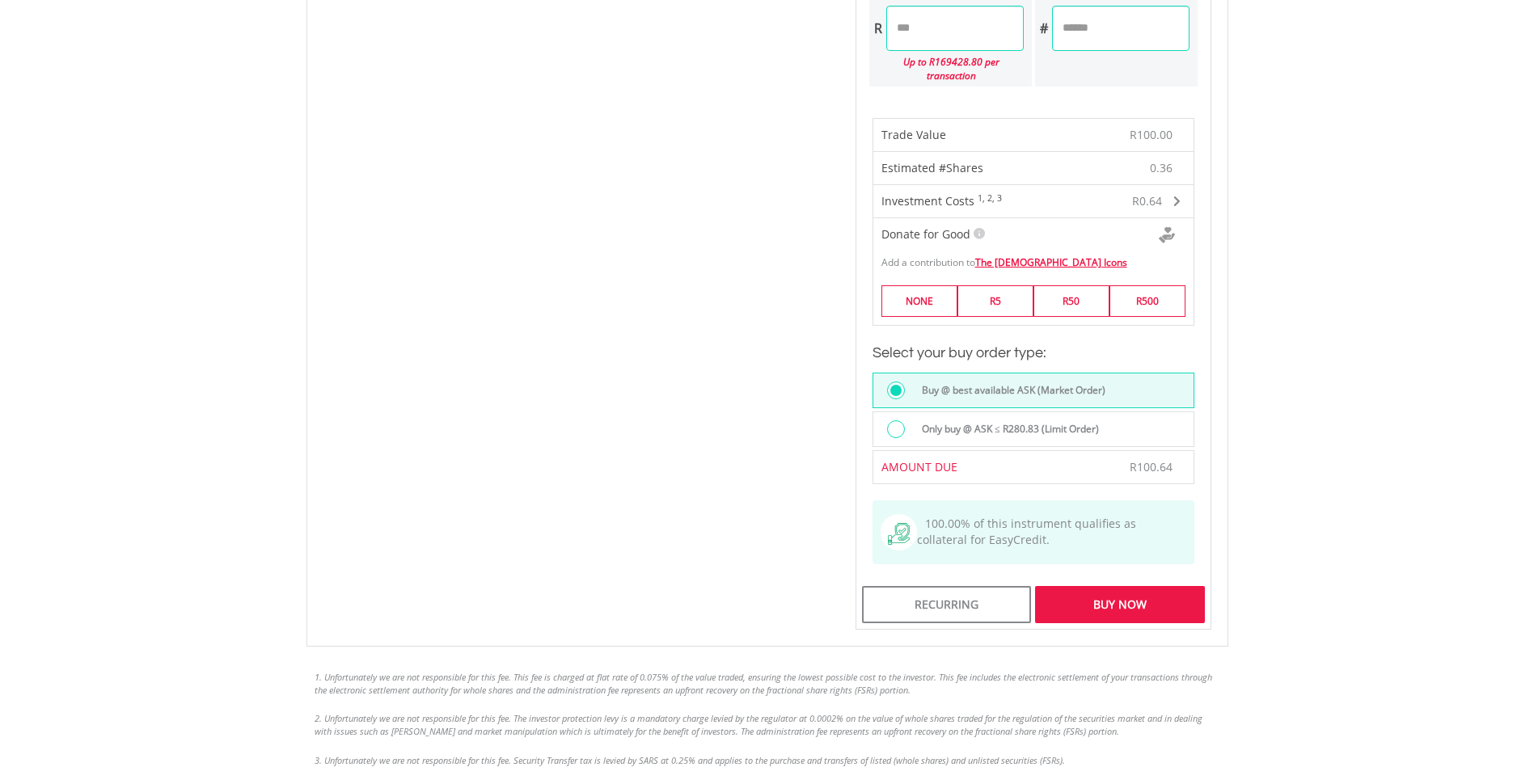
click at [1115, 590] on div "Buy Now" at bounding box center [1119, 604] width 169 height 37
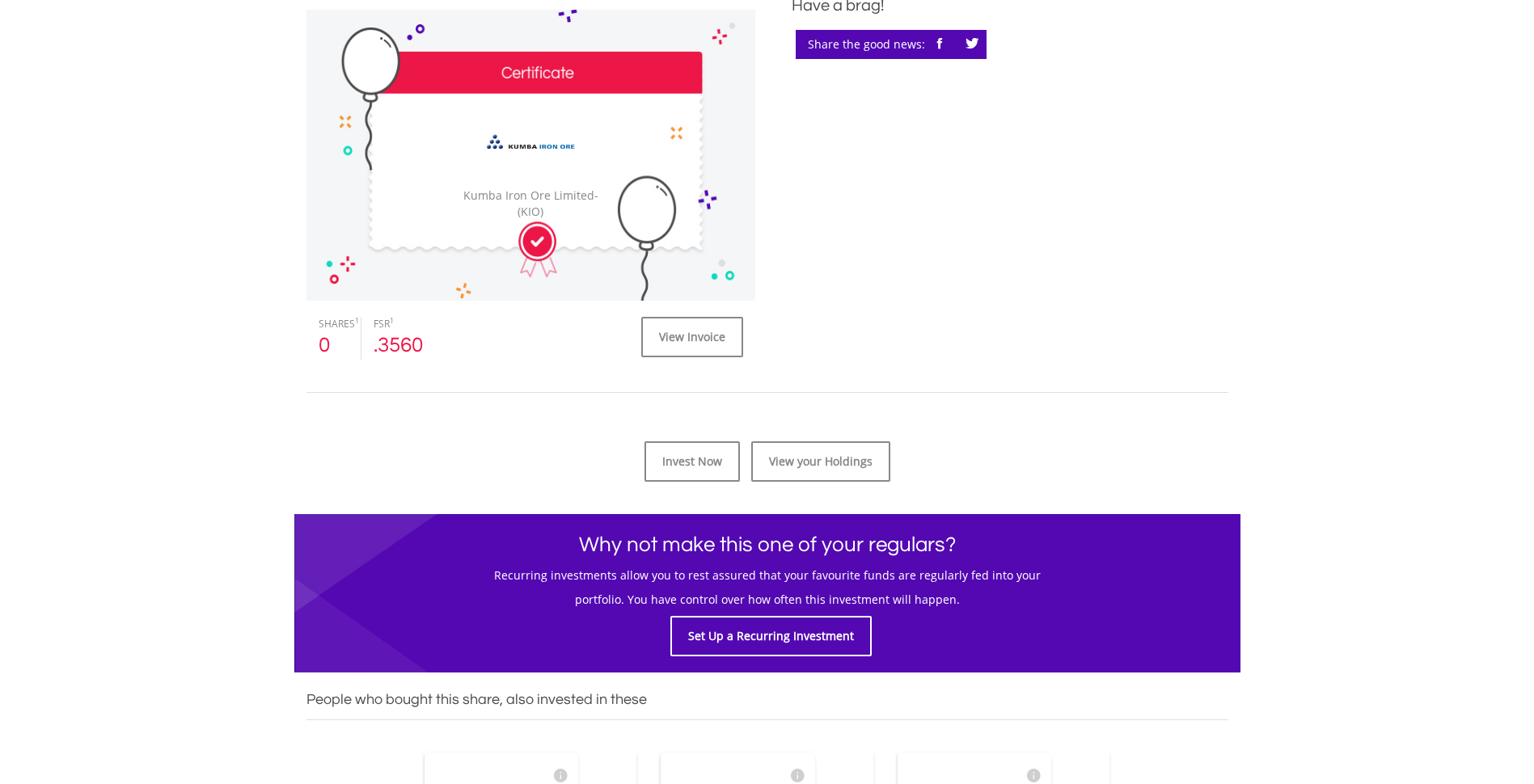
scroll to position [485, 0]
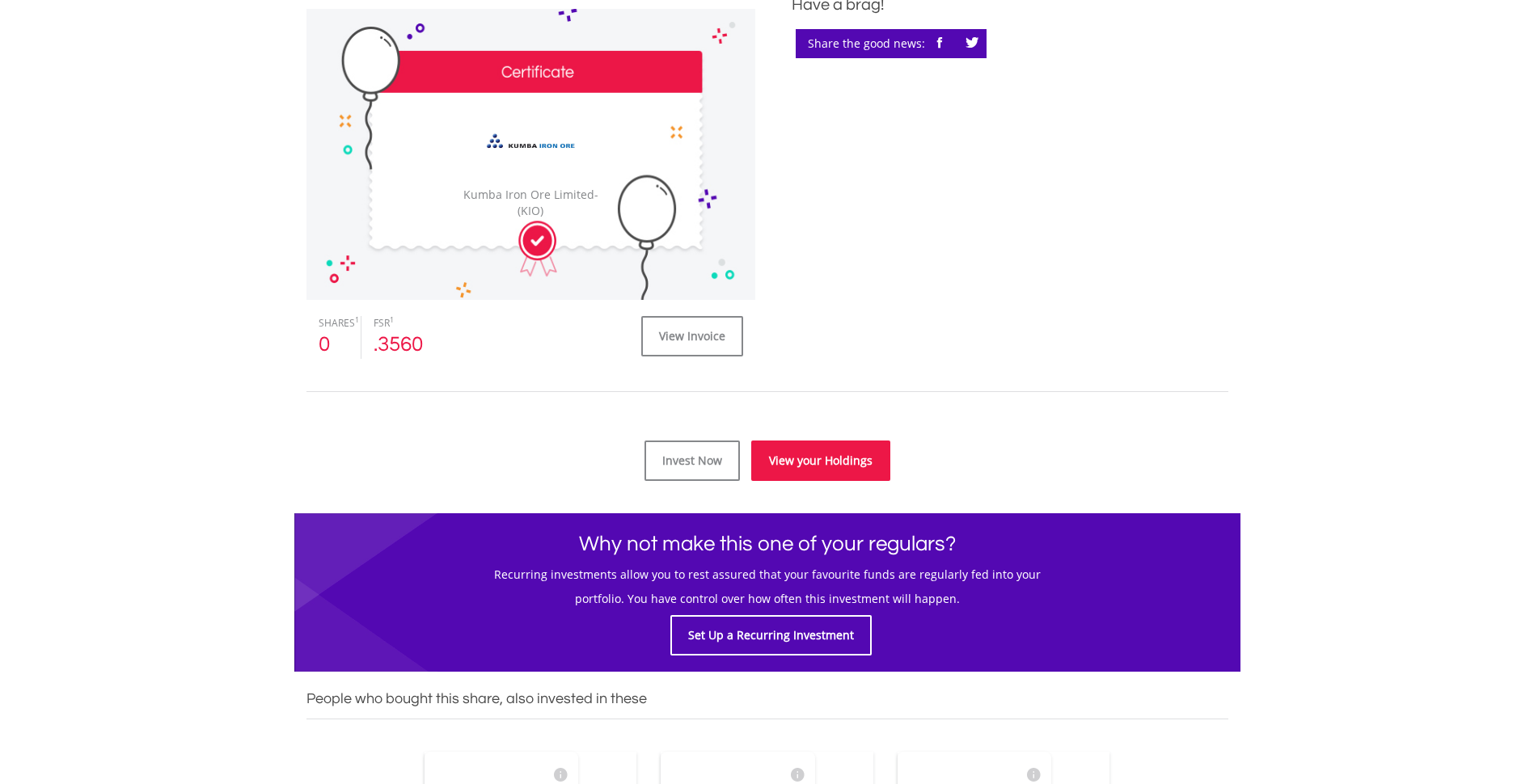
click at [833, 463] on link "View your Holdings" at bounding box center [821, 460] width 139 height 40
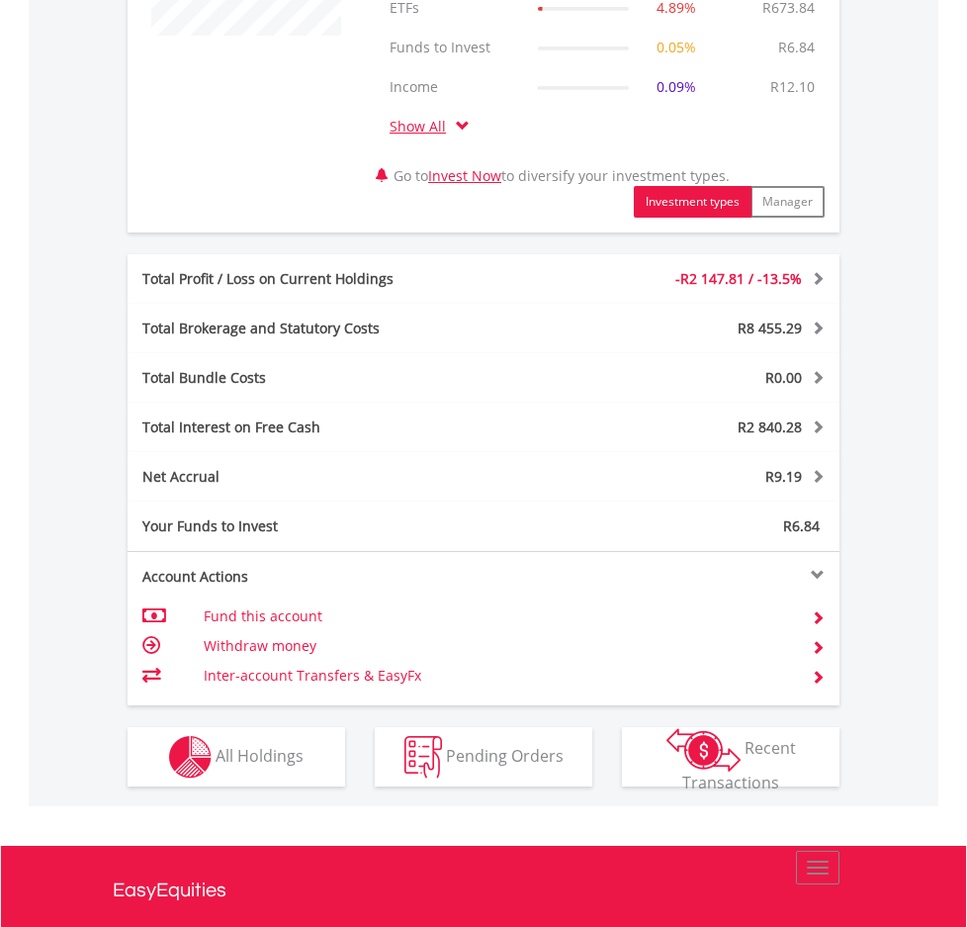
scroll to position [914, 0]
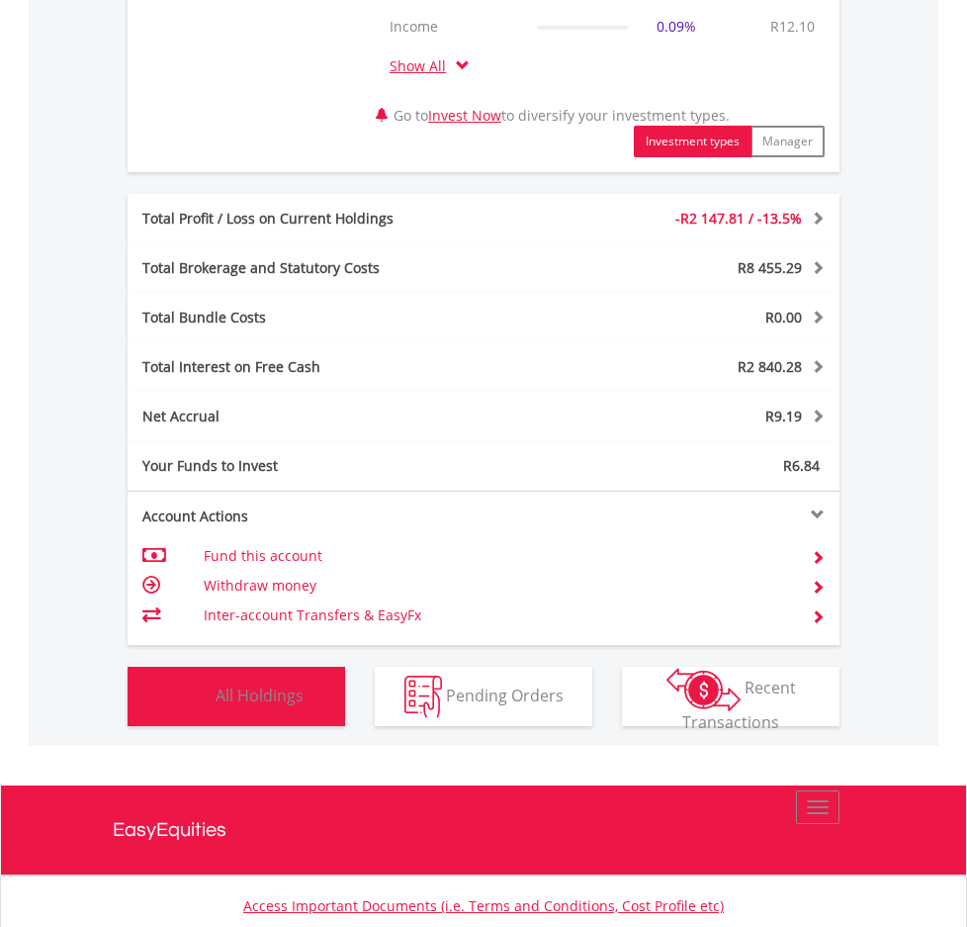
click at [219, 683] on span "All Holdings" at bounding box center [260, 694] width 88 height 22
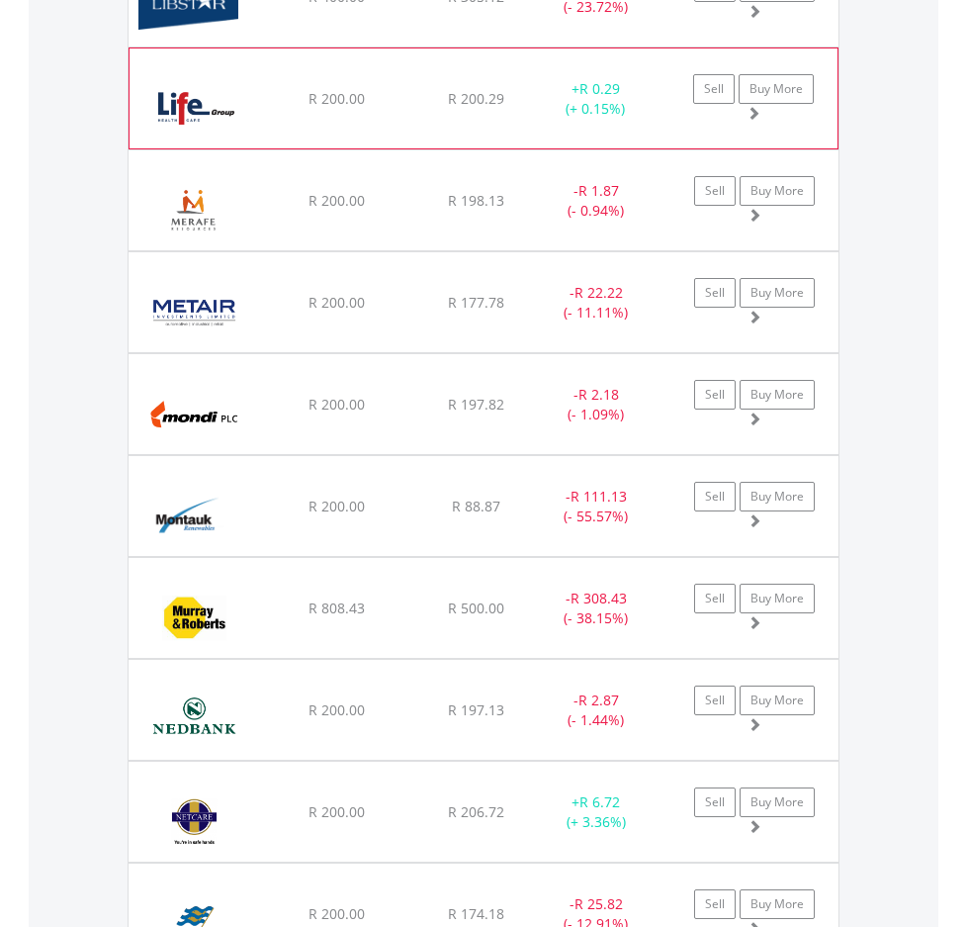
scroll to position [4092, 0]
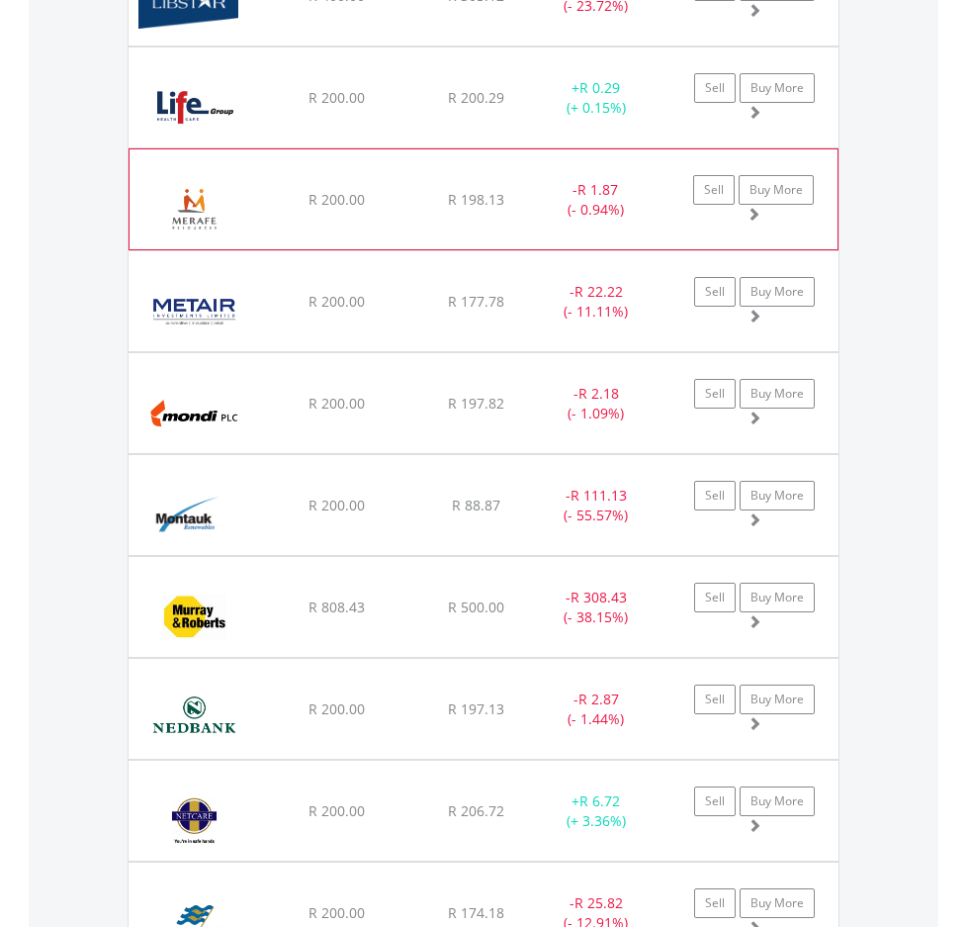
click at [142, 244] on img at bounding box center [195, 209] width 112 height 70
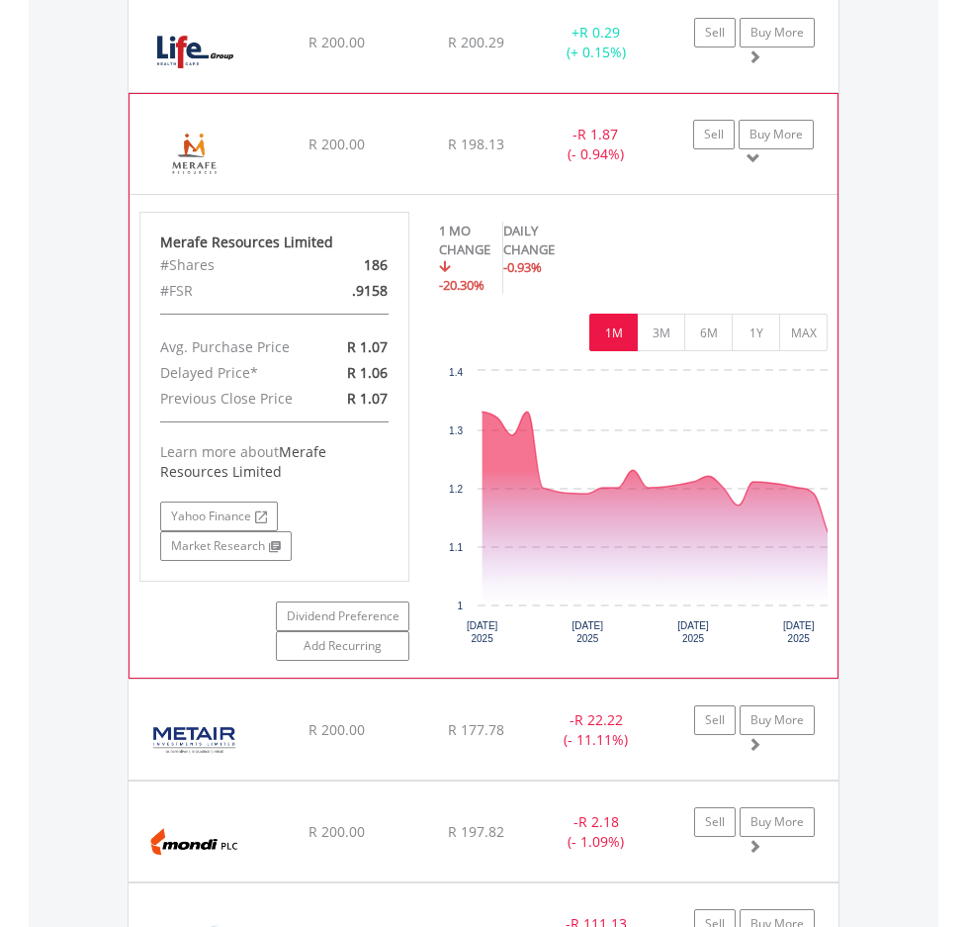
scroll to position [4191, 0]
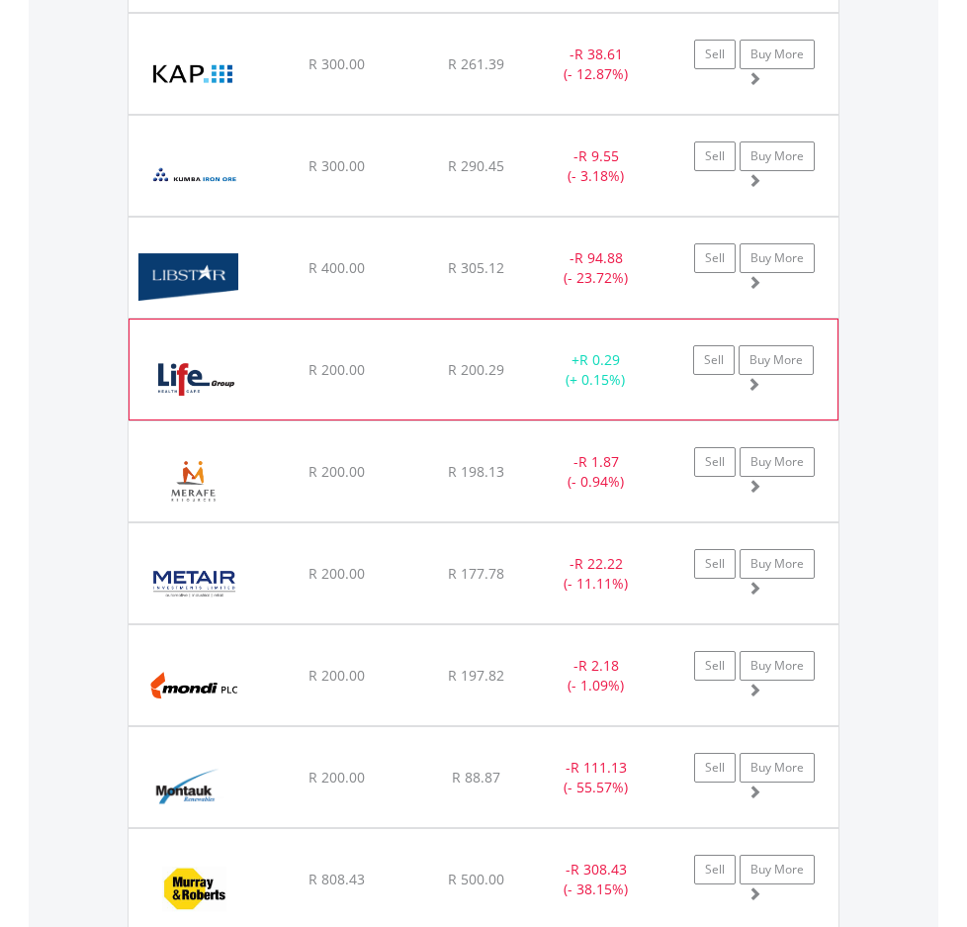
scroll to position [3795, 0]
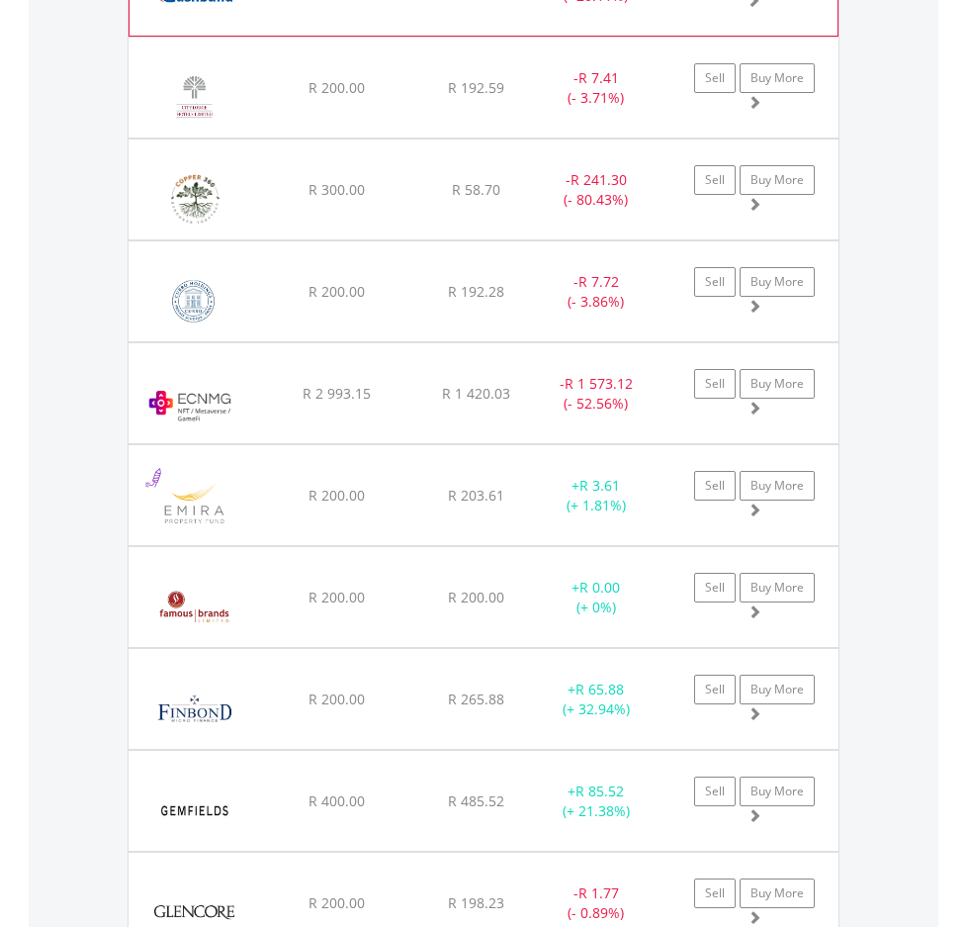
scroll to position [2571, 0]
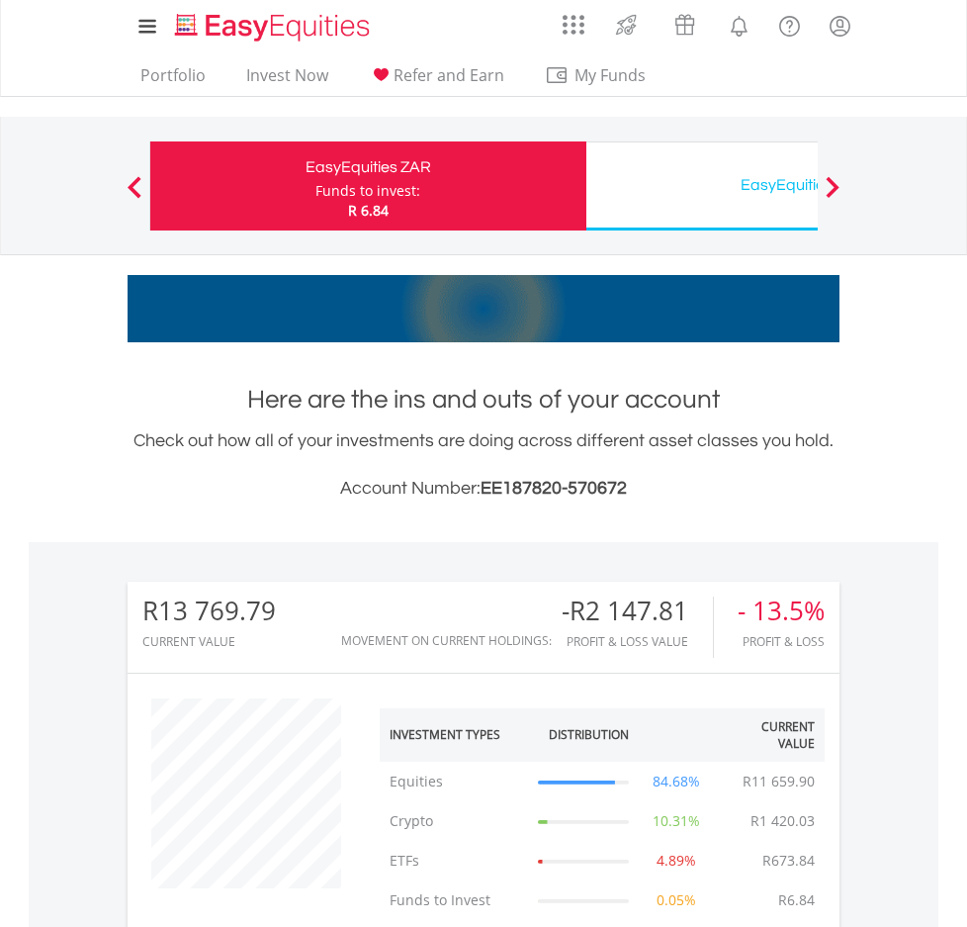
scroll to position [0, 0]
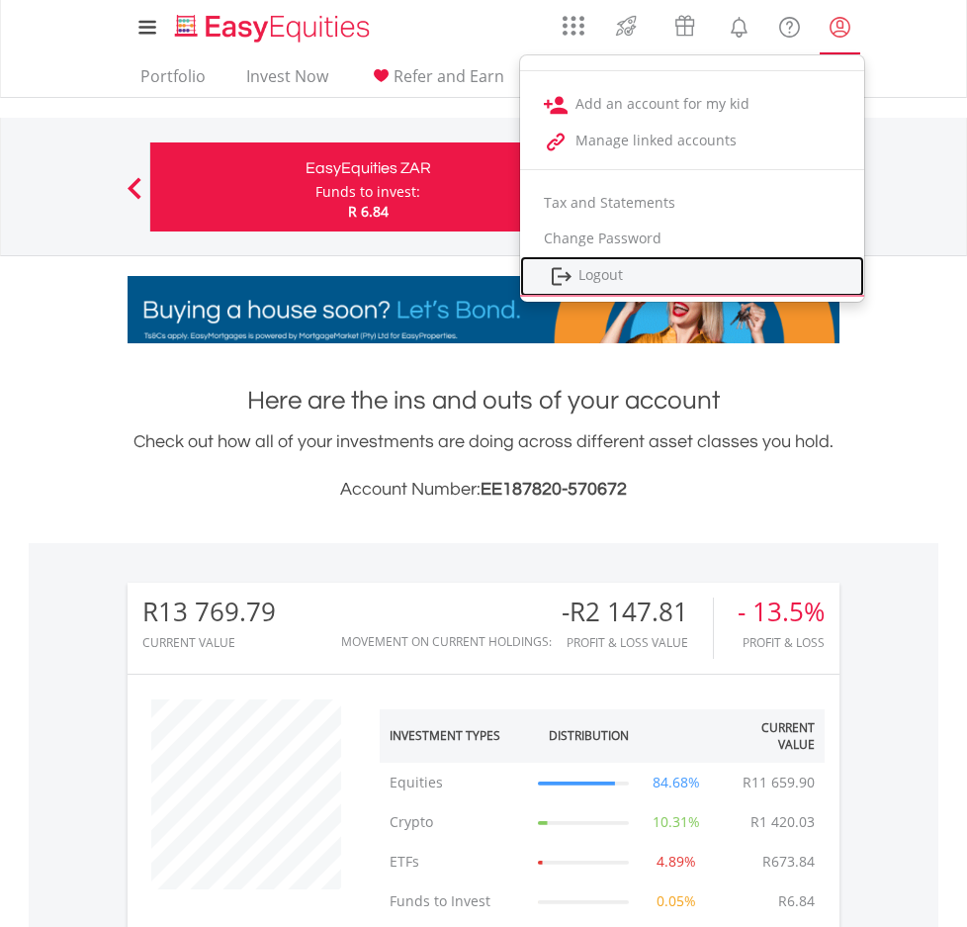
click at [727, 269] on link "Logout" at bounding box center [692, 276] width 344 height 41
